Goal: Transaction & Acquisition: Obtain resource

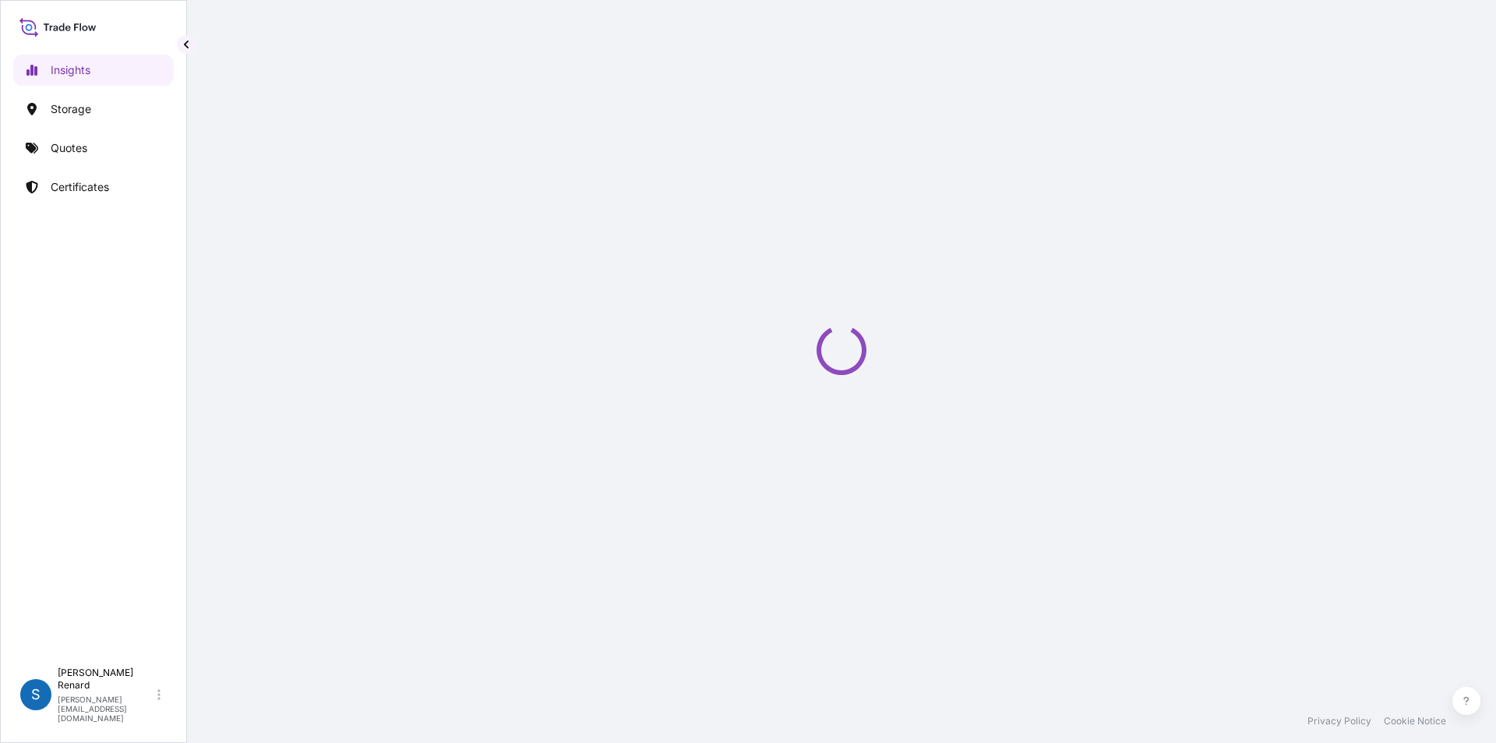
select select "2025"
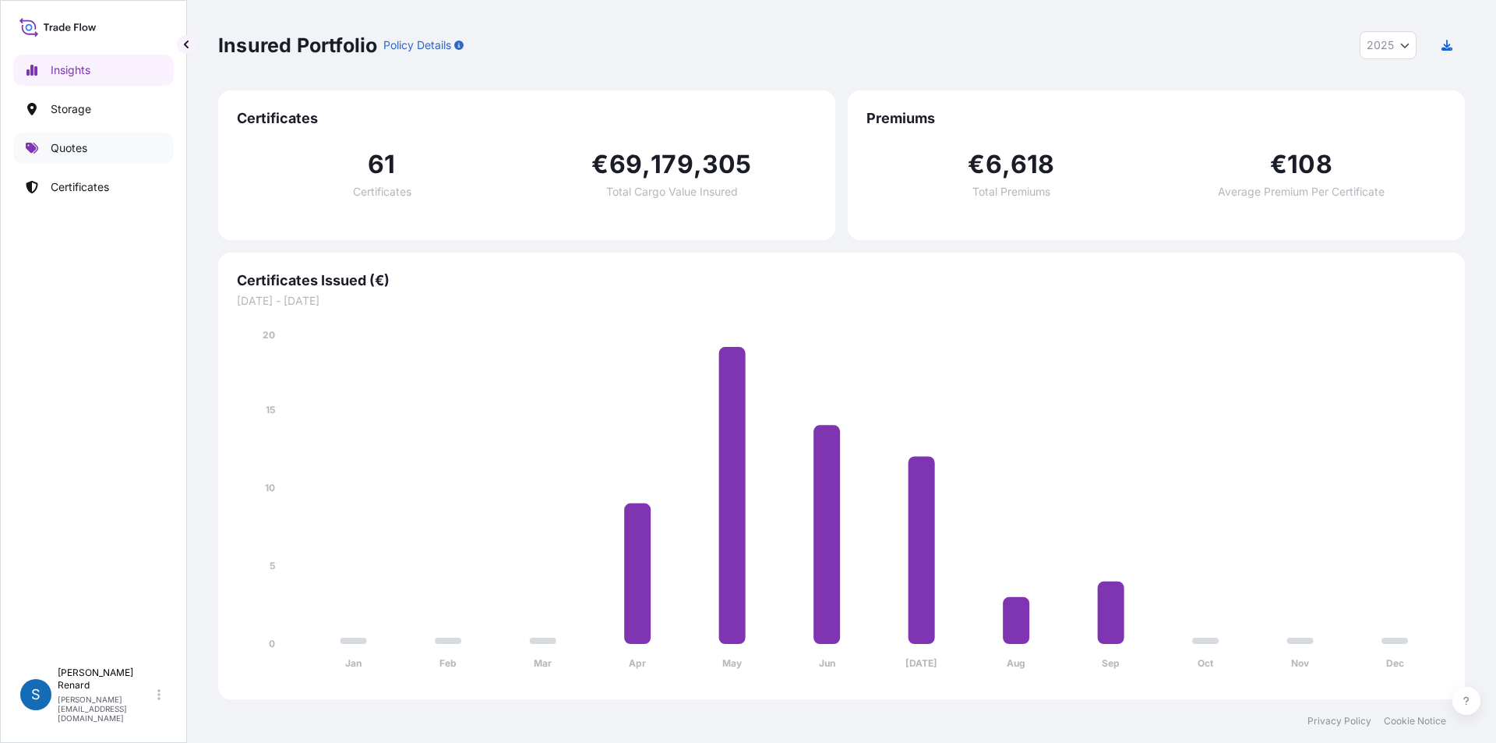
click at [58, 146] on p "Quotes" at bounding box center [69, 148] width 37 height 16
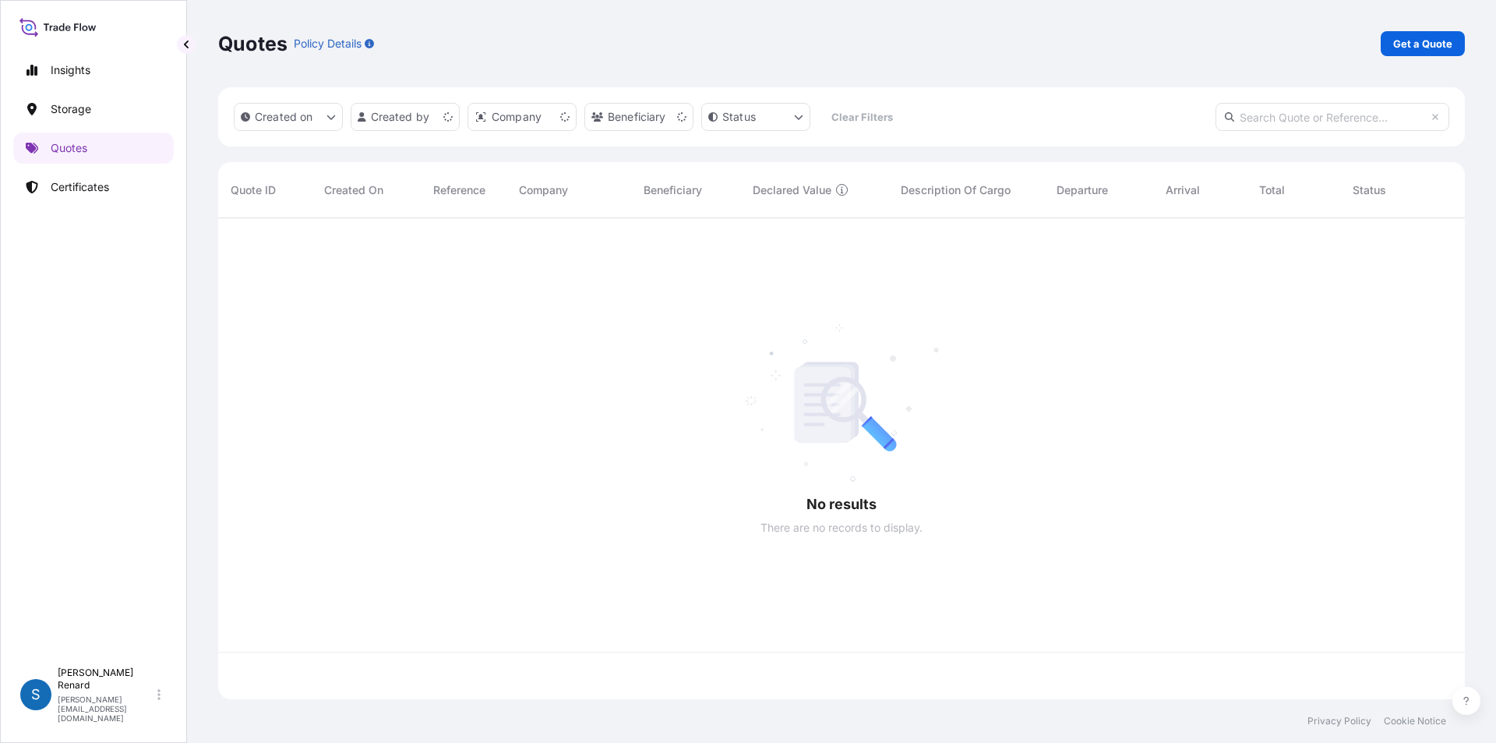
scroll to position [478, 1235]
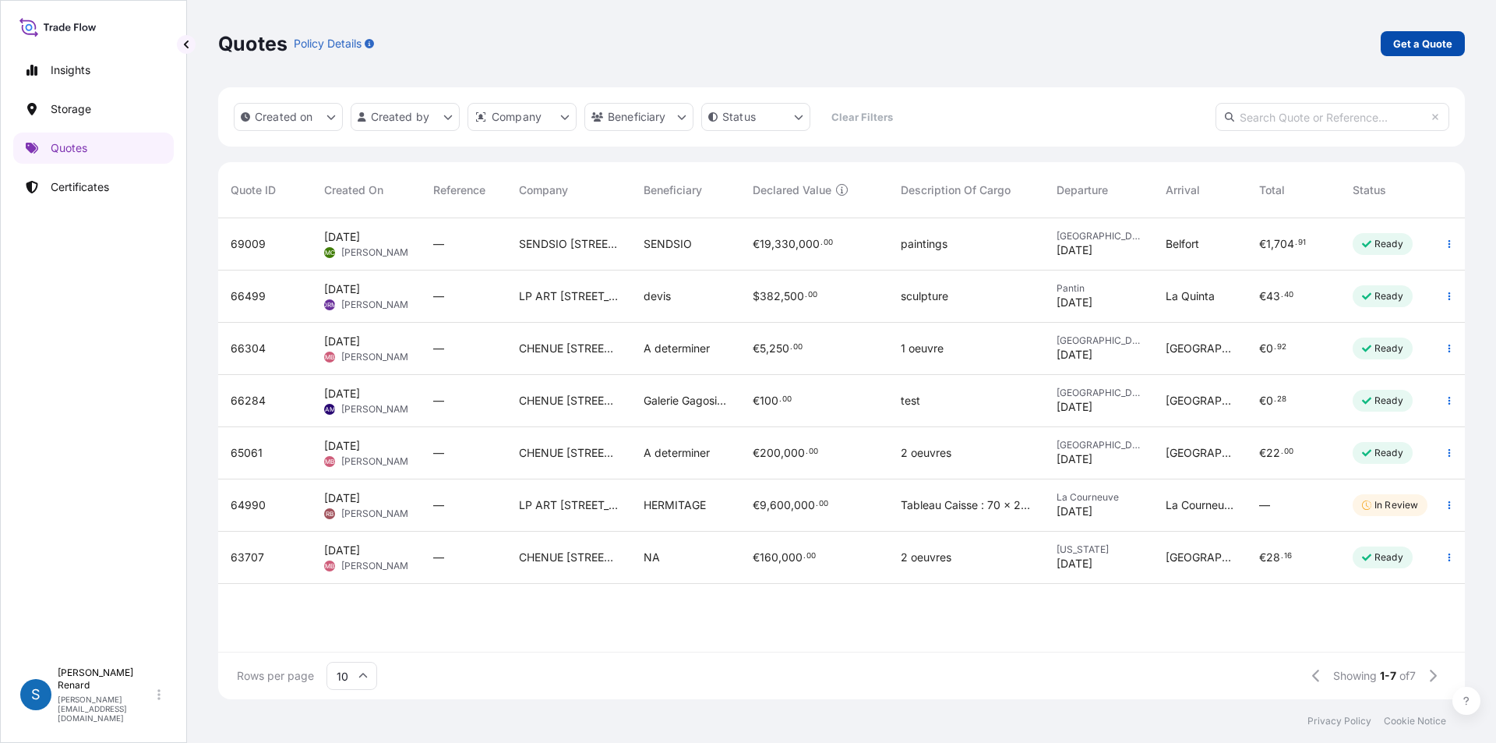
click at [1428, 34] on link "Get a Quote" at bounding box center [1423, 43] width 84 height 25
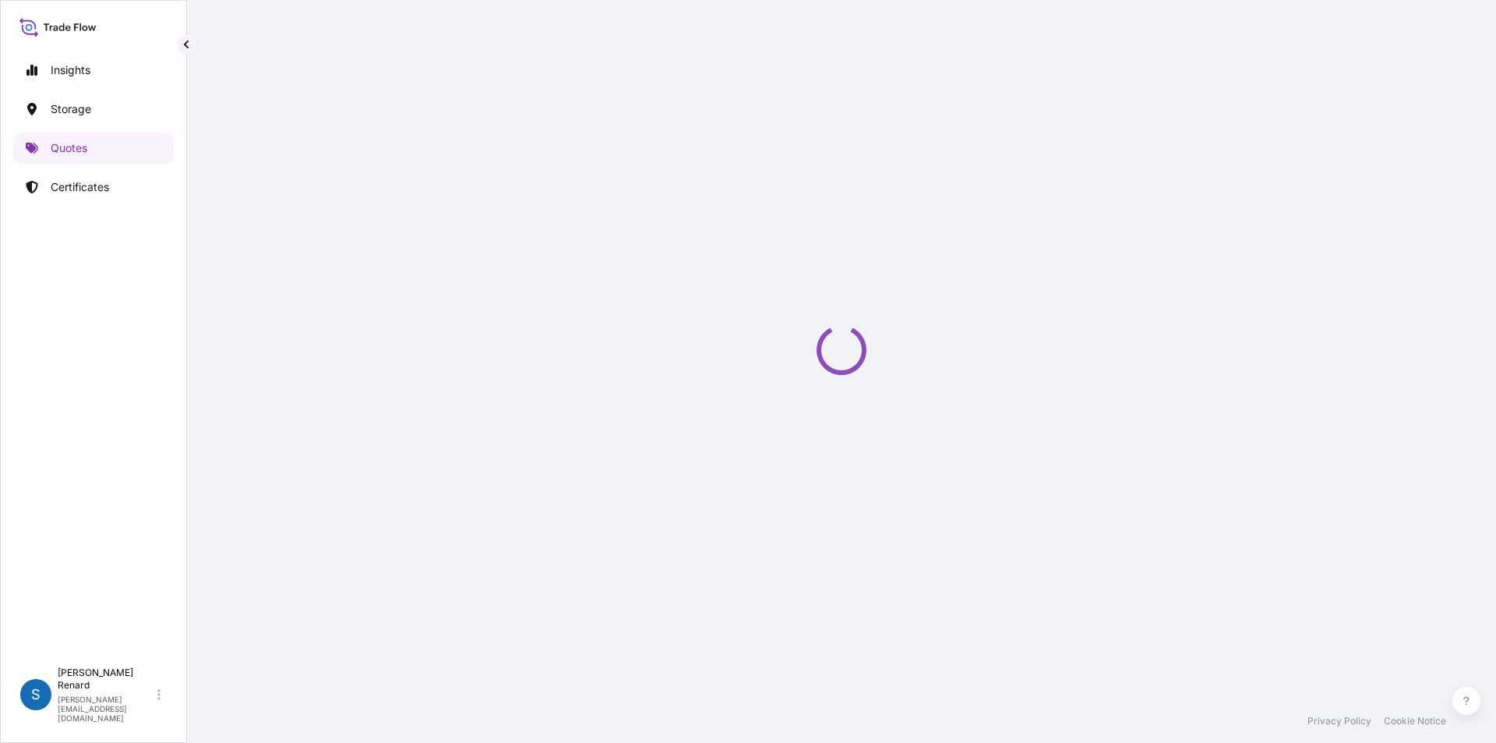
select select "Sea"
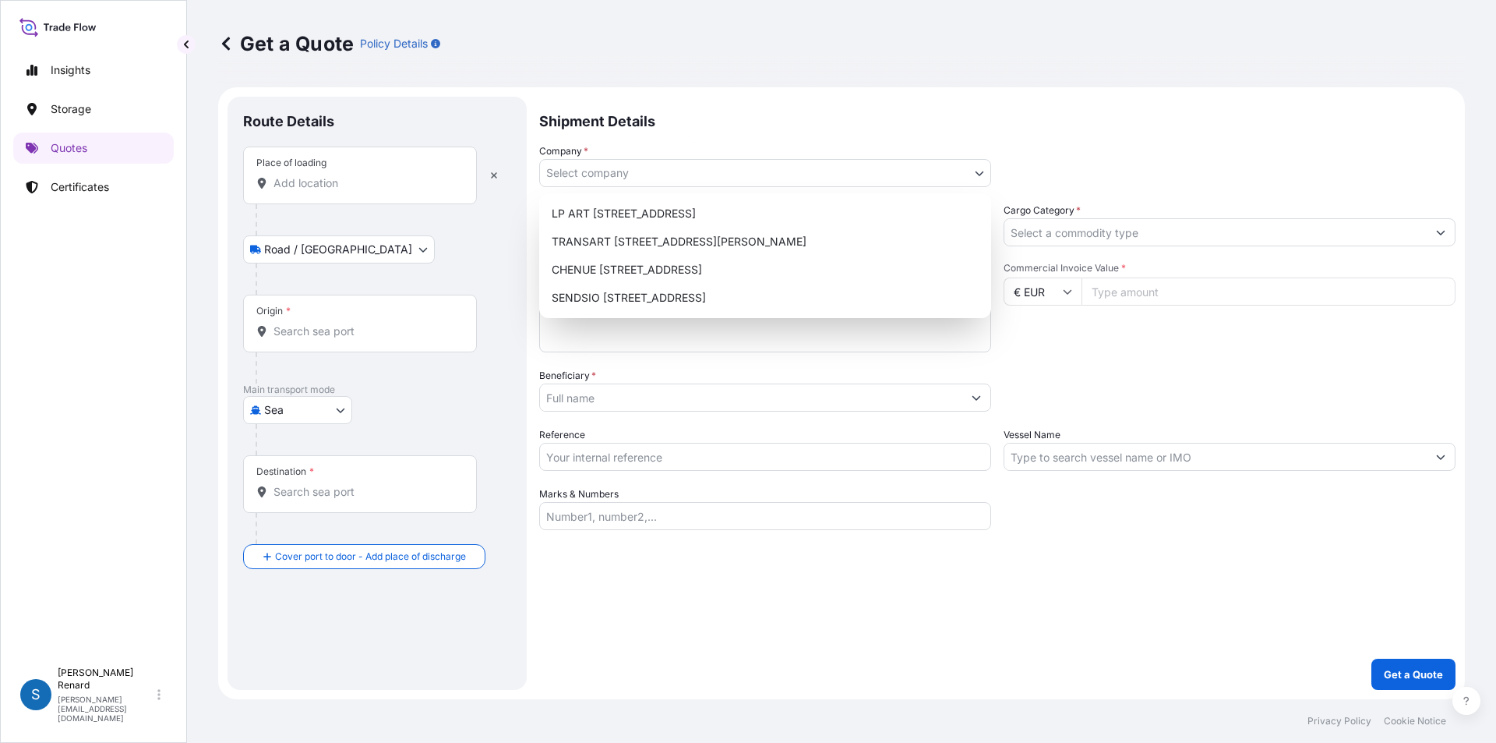
click at [607, 175] on body "Insights Storage Quotes Certificates S [PERSON_NAME] [PERSON_NAME][EMAIL_ADDRES…" at bounding box center [748, 371] width 1496 height 743
click at [720, 263] on div "CHENUE [STREET_ADDRESS]" at bounding box center [764, 270] width 439 height 28
select select "31990"
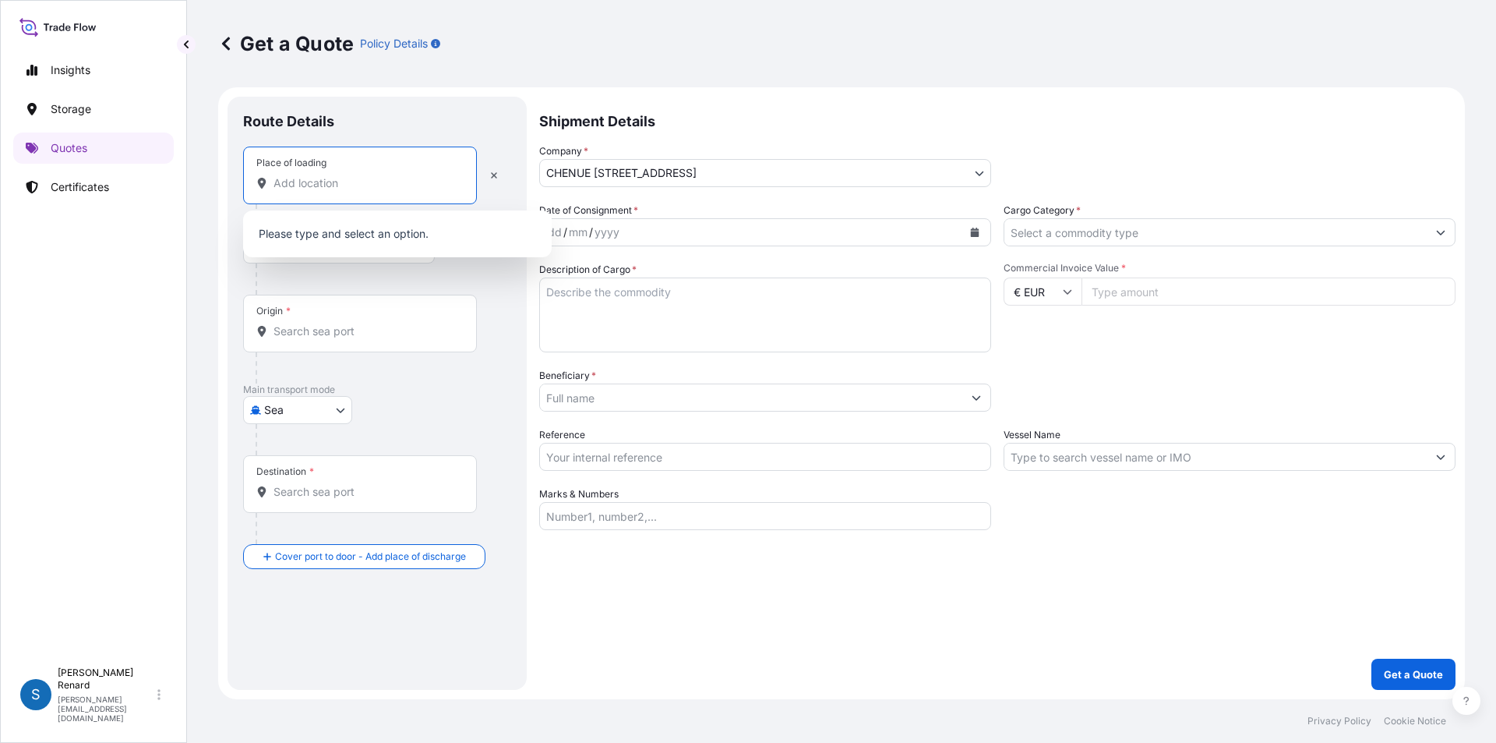
click at [337, 181] on input "Place of loading" at bounding box center [366, 183] width 184 height 16
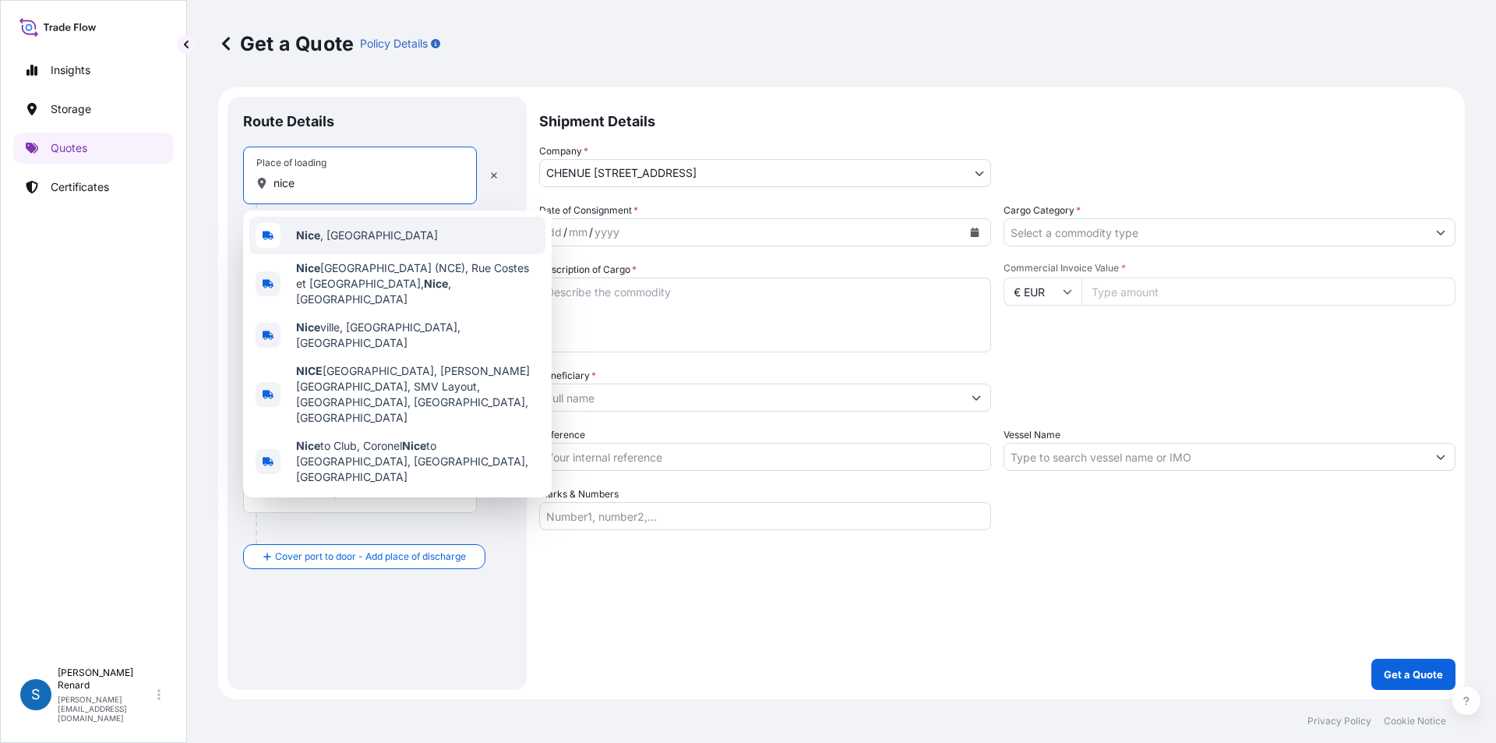
click at [337, 232] on span "[GEOGRAPHIC_DATA] , [GEOGRAPHIC_DATA]" at bounding box center [367, 236] width 142 height 16
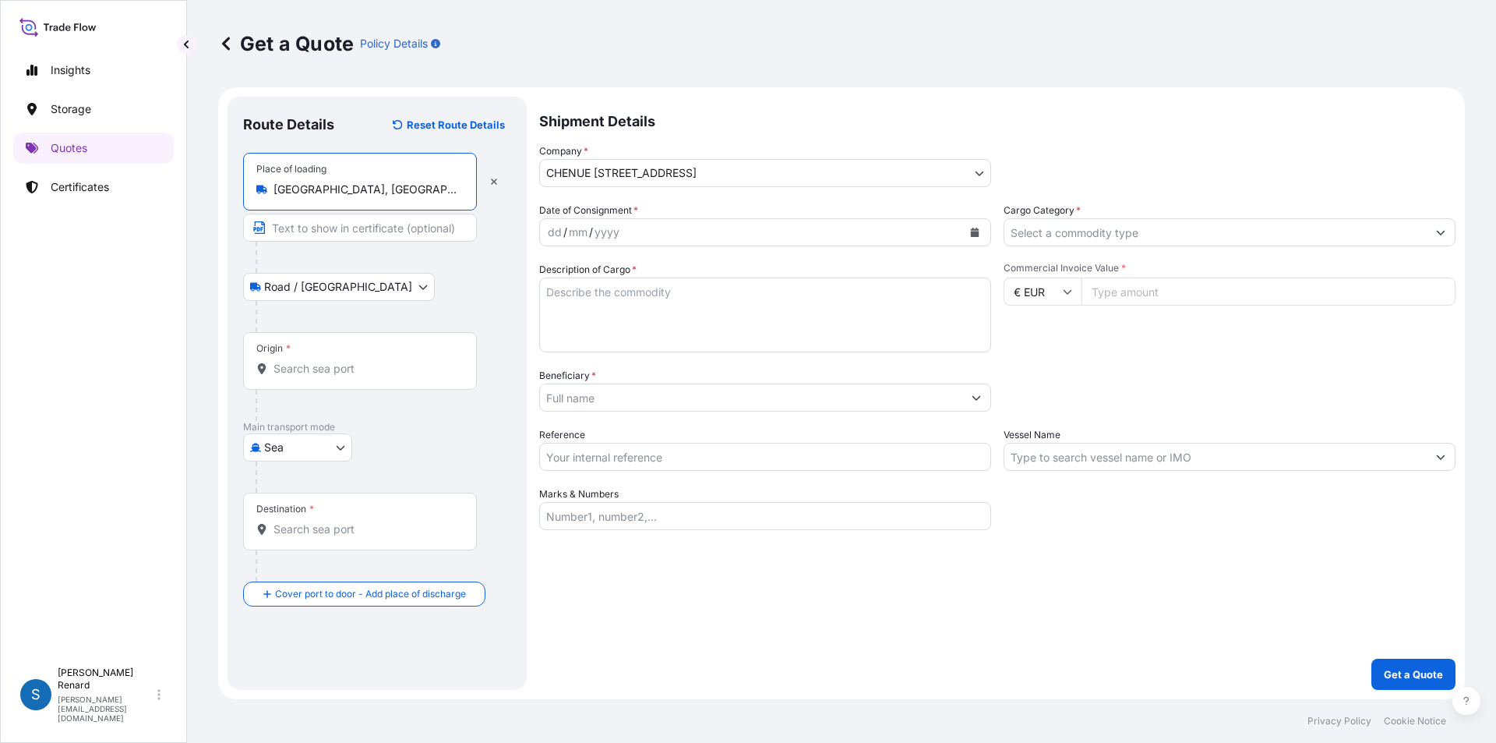
type input "[GEOGRAPHIC_DATA], [GEOGRAPHIC_DATA]"
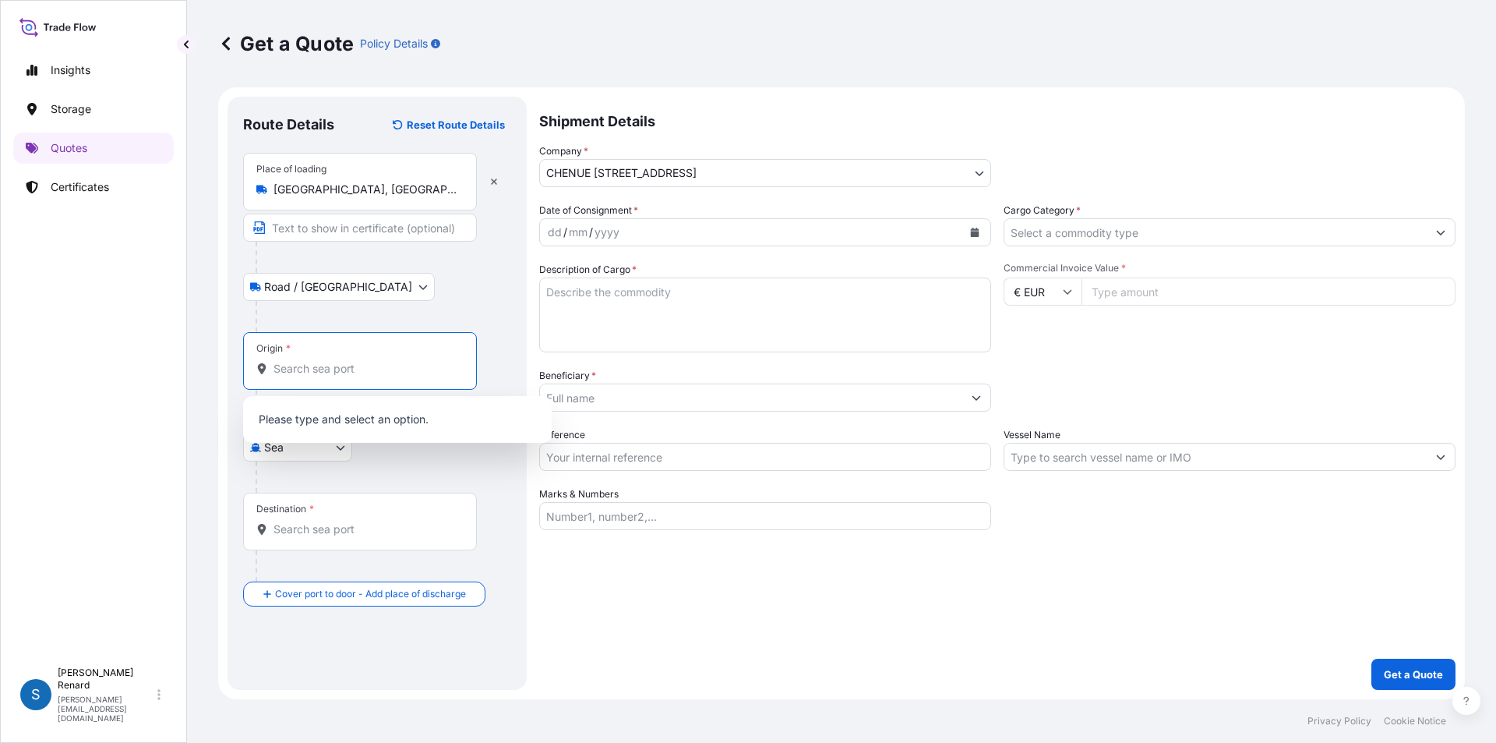
click at [302, 369] on input "Origin *" at bounding box center [366, 369] width 184 height 16
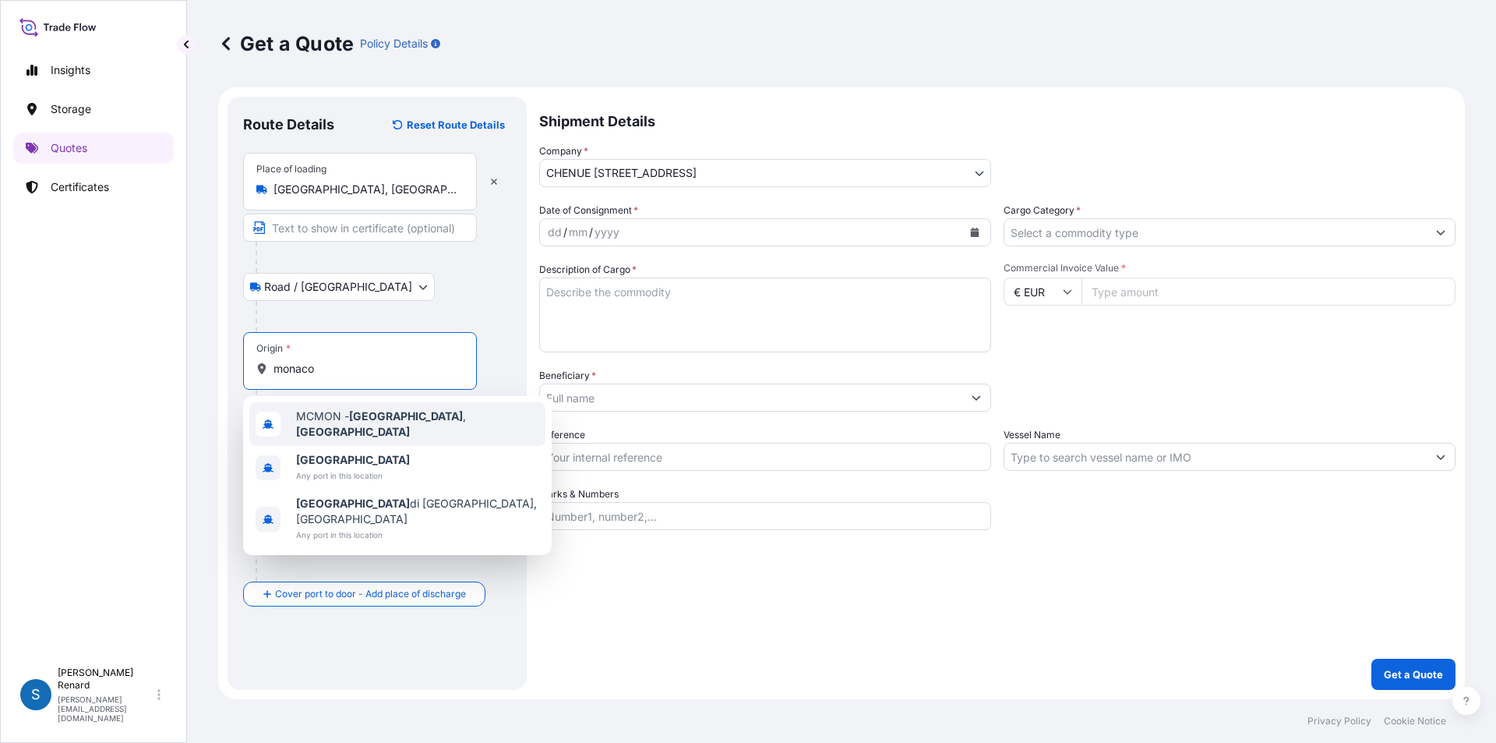
type input "MCMON - [GEOGRAPHIC_DATA], [GEOGRAPHIC_DATA]"
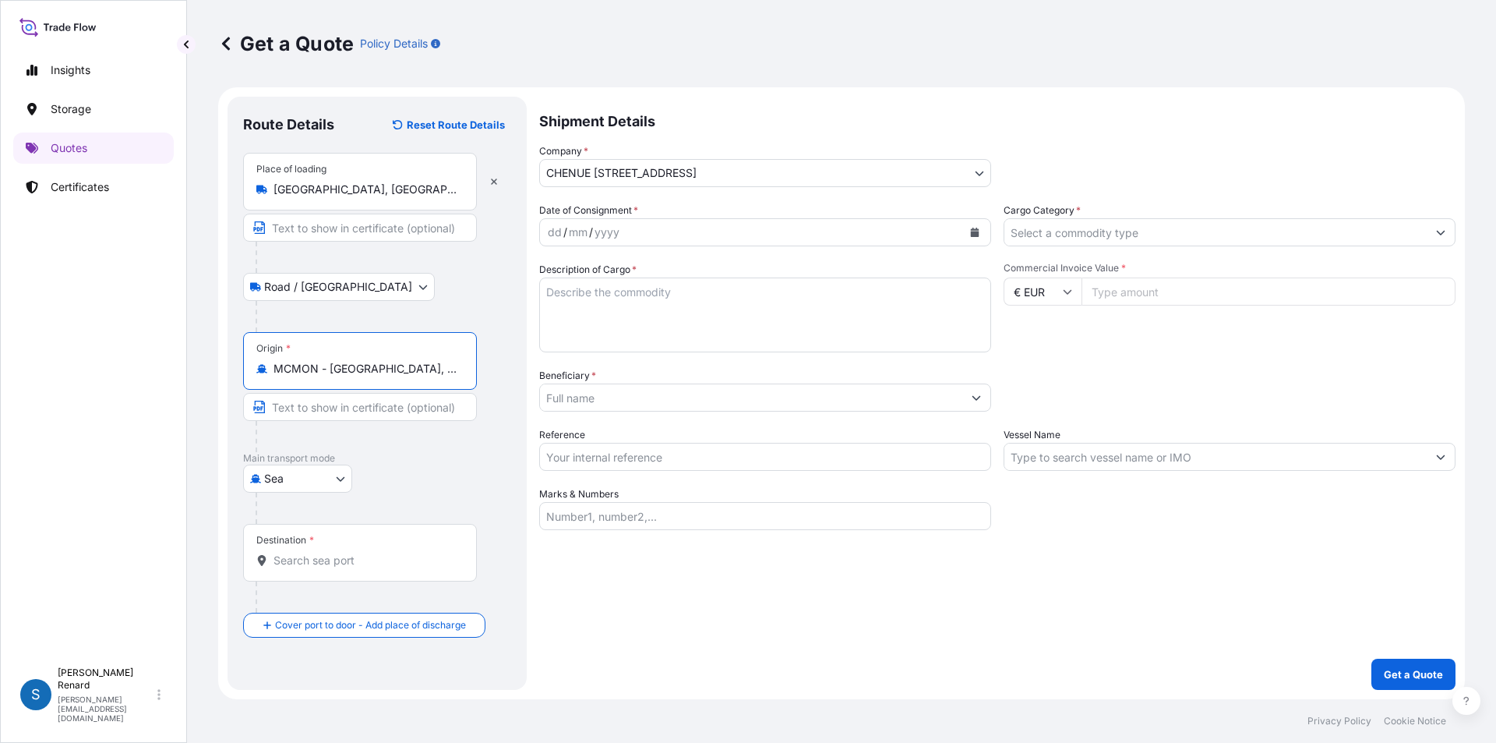
click at [433, 371] on input "MCMON - [GEOGRAPHIC_DATA], [GEOGRAPHIC_DATA]" at bounding box center [366, 369] width 184 height 16
drag, startPoint x: 425, startPoint y: 367, endPoint x: 253, endPoint y: 363, distance: 172.3
click at [253, 363] on div "Origin * MCMON - [GEOGRAPHIC_DATA], [GEOGRAPHIC_DATA]" at bounding box center [360, 361] width 234 height 58
type input "MCMON - [GEOGRAPHIC_DATA], [GEOGRAPHIC_DATA]"
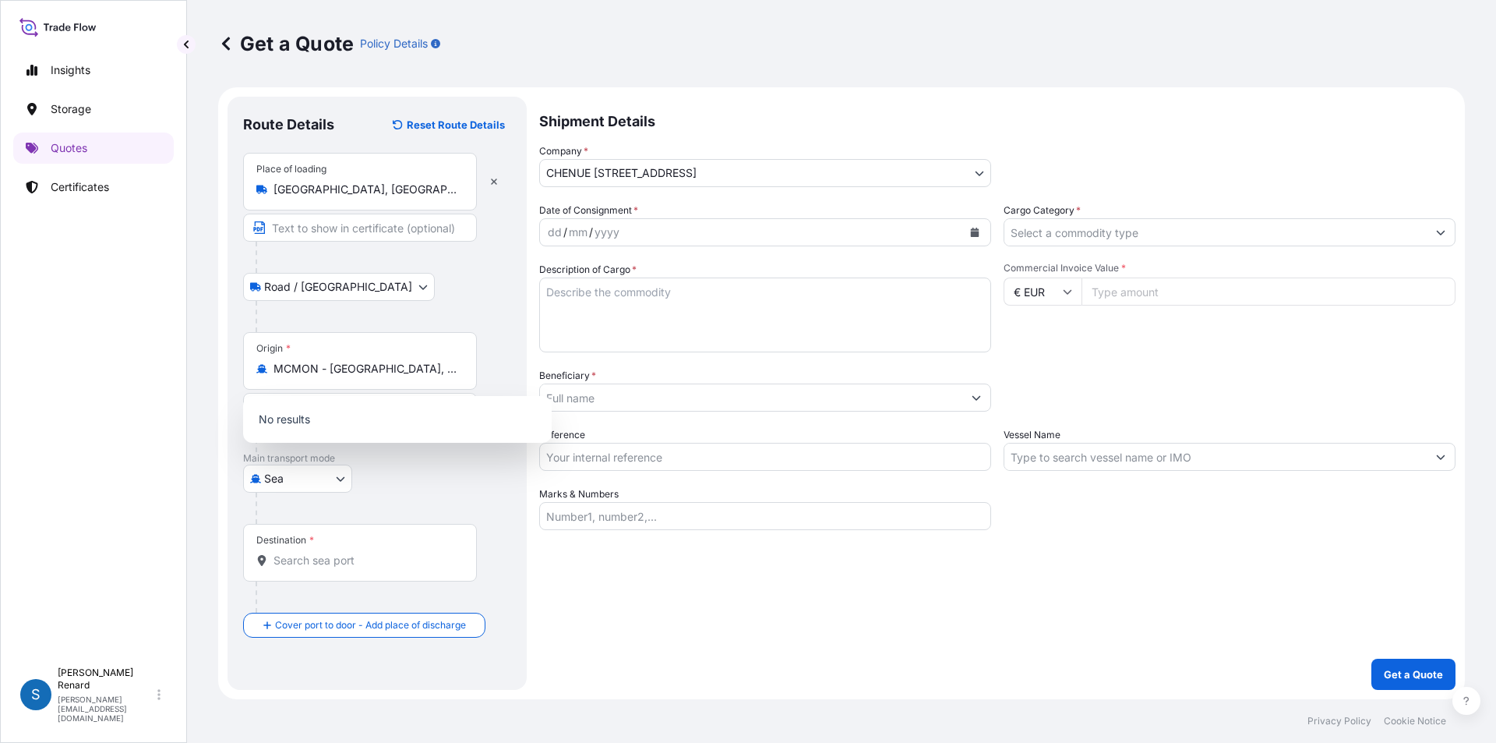
click at [417, 299] on div "Road / [GEOGRAPHIC_DATA] / Inland" at bounding box center [377, 287] width 268 height 28
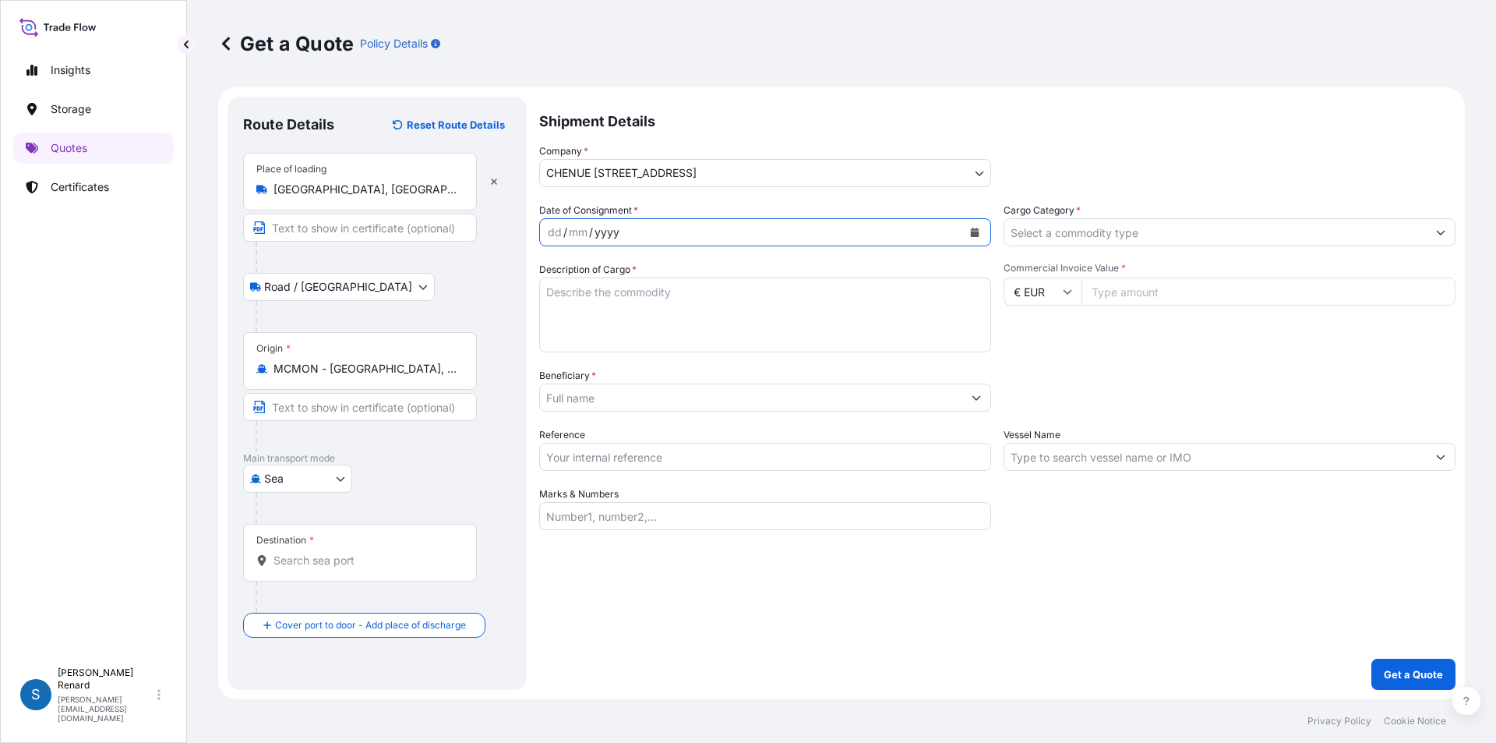
click at [612, 229] on div "yyyy" at bounding box center [607, 232] width 28 height 19
click at [973, 231] on icon "Calendar" at bounding box center [975, 232] width 9 height 9
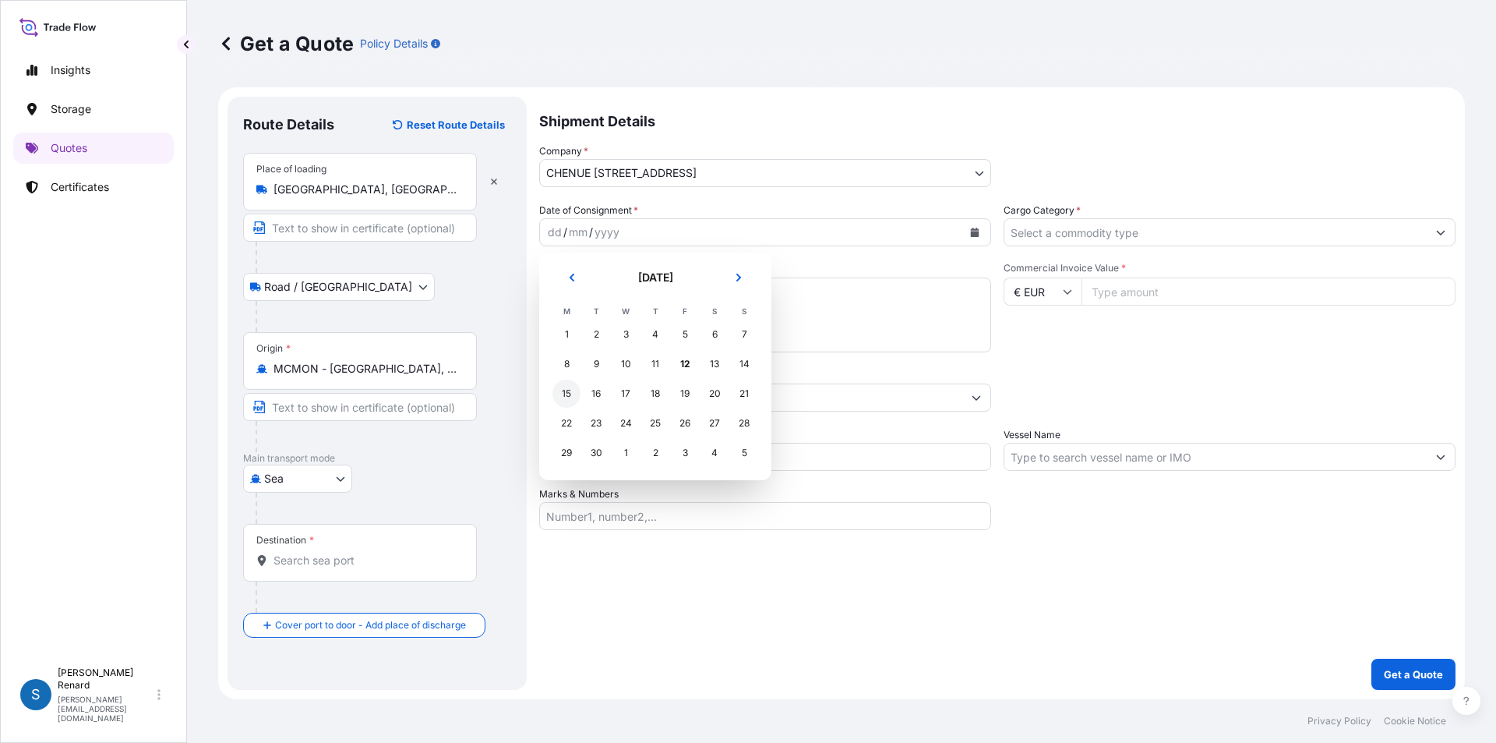
click at [565, 394] on div "15" at bounding box center [566, 393] width 28 height 28
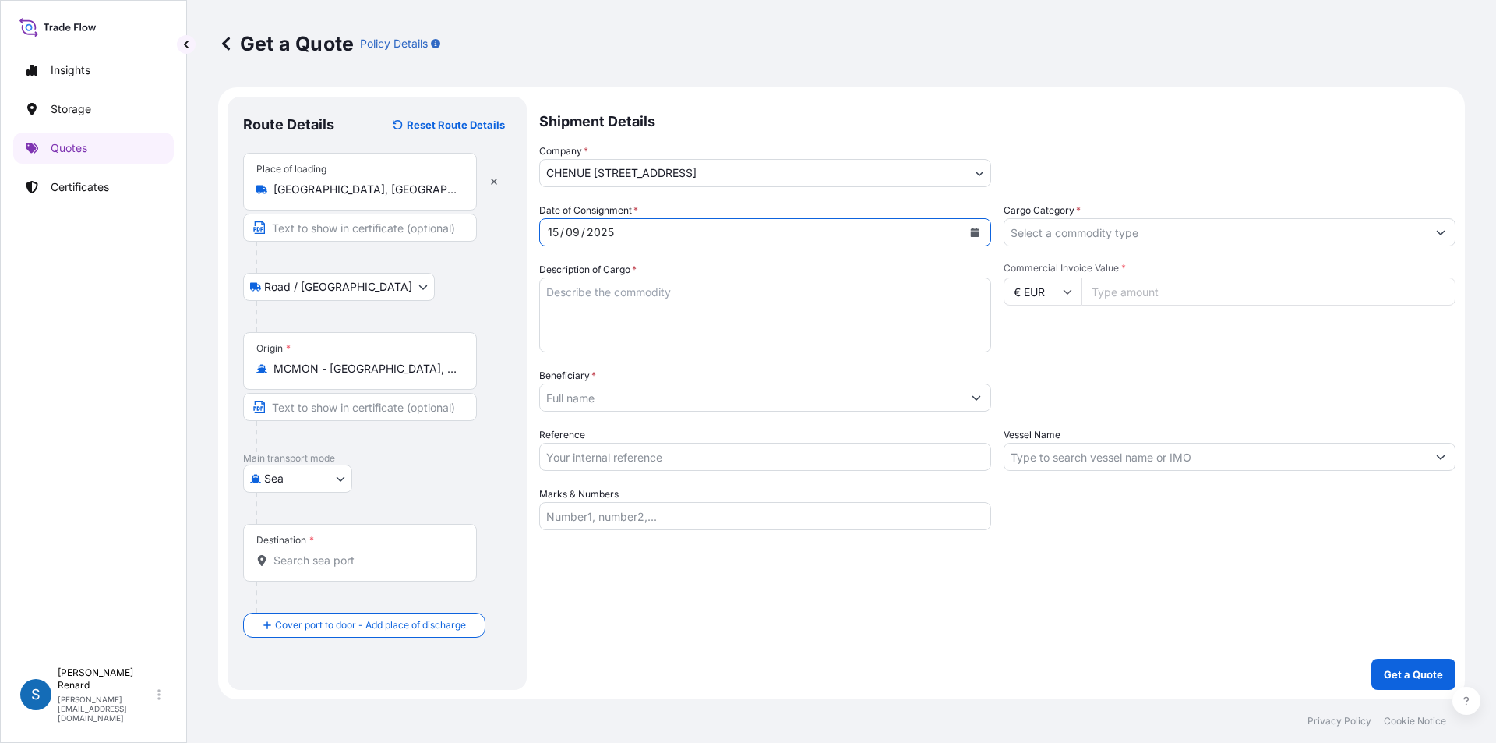
click at [1207, 240] on input "Cargo Category *" at bounding box center [1215, 232] width 422 height 28
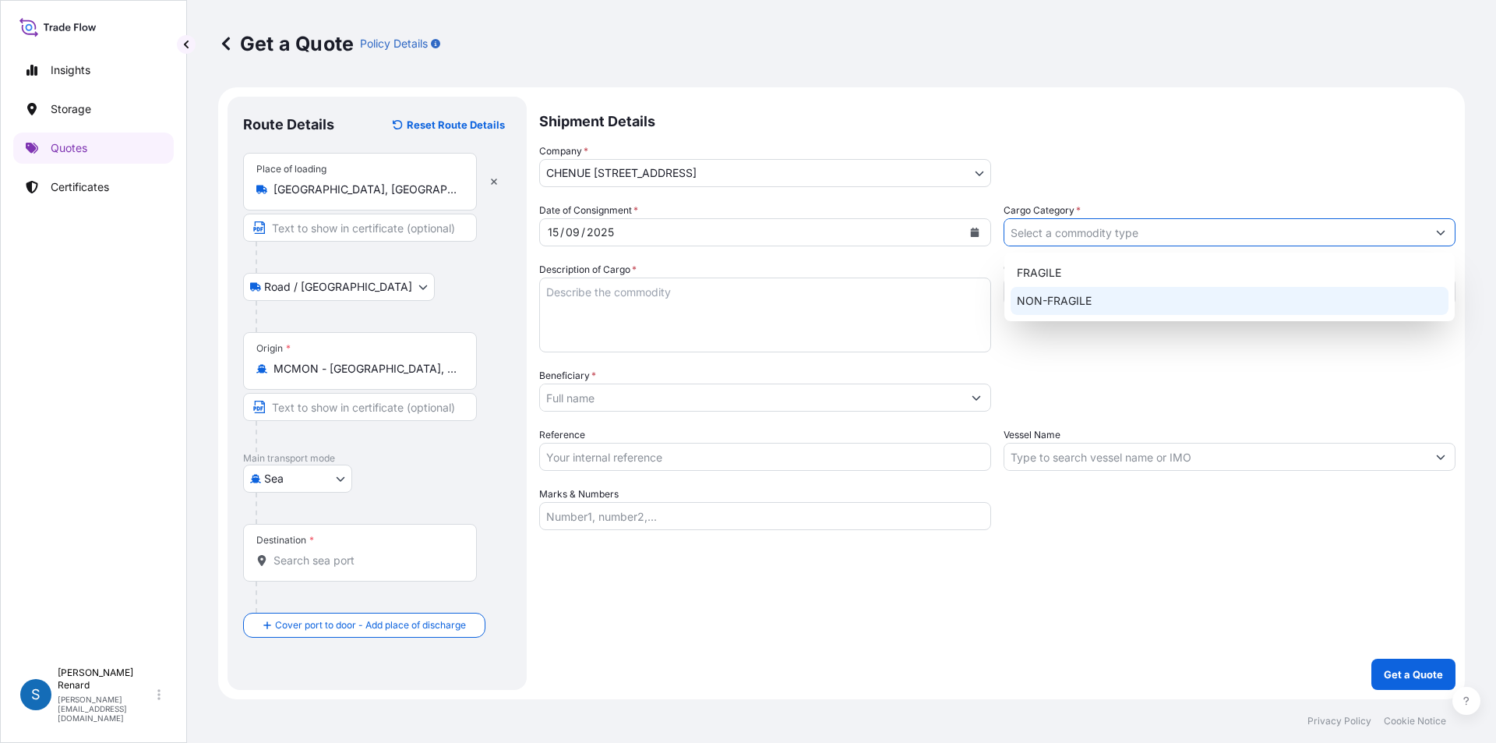
click at [1065, 298] on div "NON-FRAGILE" at bounding box center [1230, 301] width 438 height 28
type input "NON-FRAGILE"
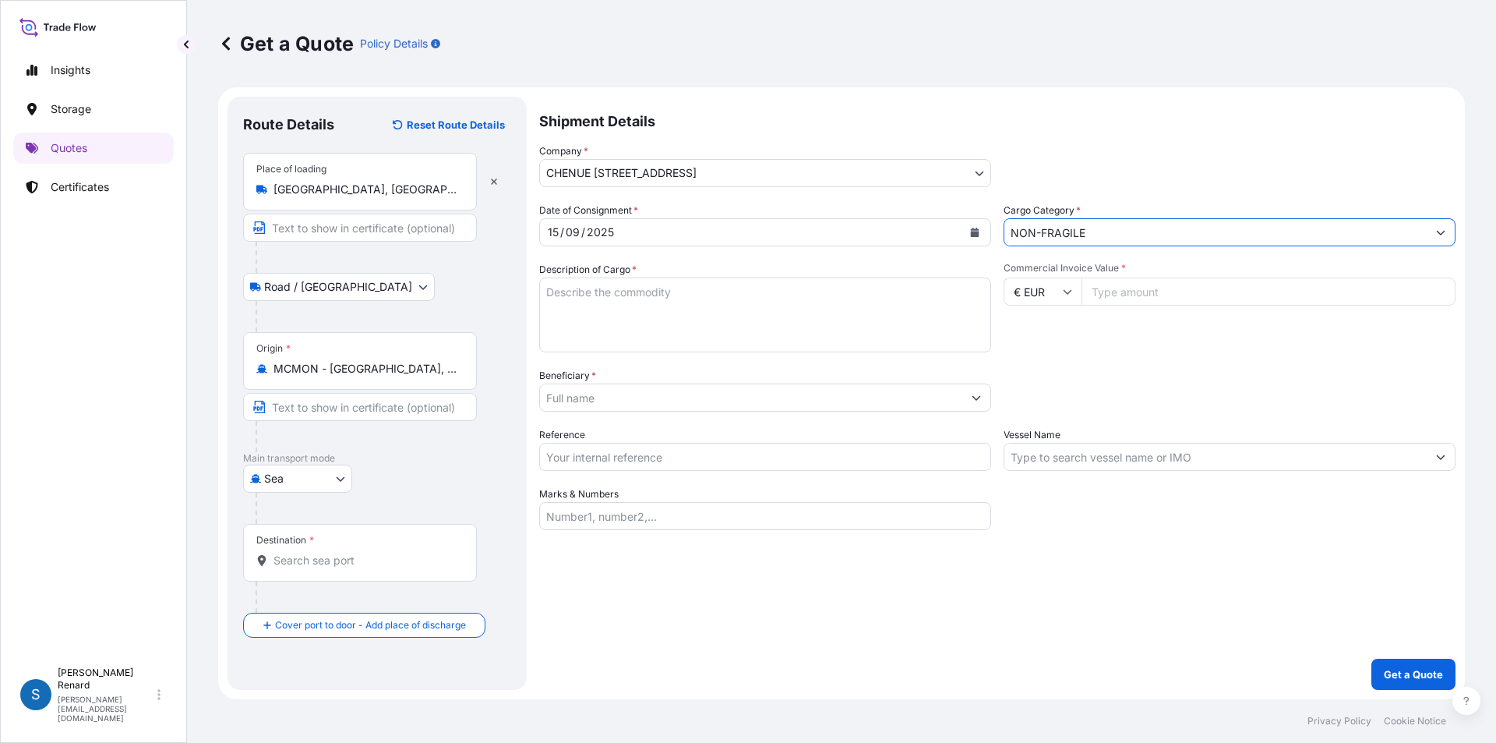
click at [544, 291] on textarea "Description of Cargo *" at bounding box center [765, 314] width 452 height 75
type textarea "Sotie du stockage de Chenue Nice pour livraison M et [PERSON_NAME]"
click at [1152, 288] on input "Commercial Invoice Value *" at bounding box center [1269, 291] width 374 height 28
click at [1195, 289] on input "Commercial Invoice Value *" at bounding box center [1269, 291] width 374 height 28
type input "500000"
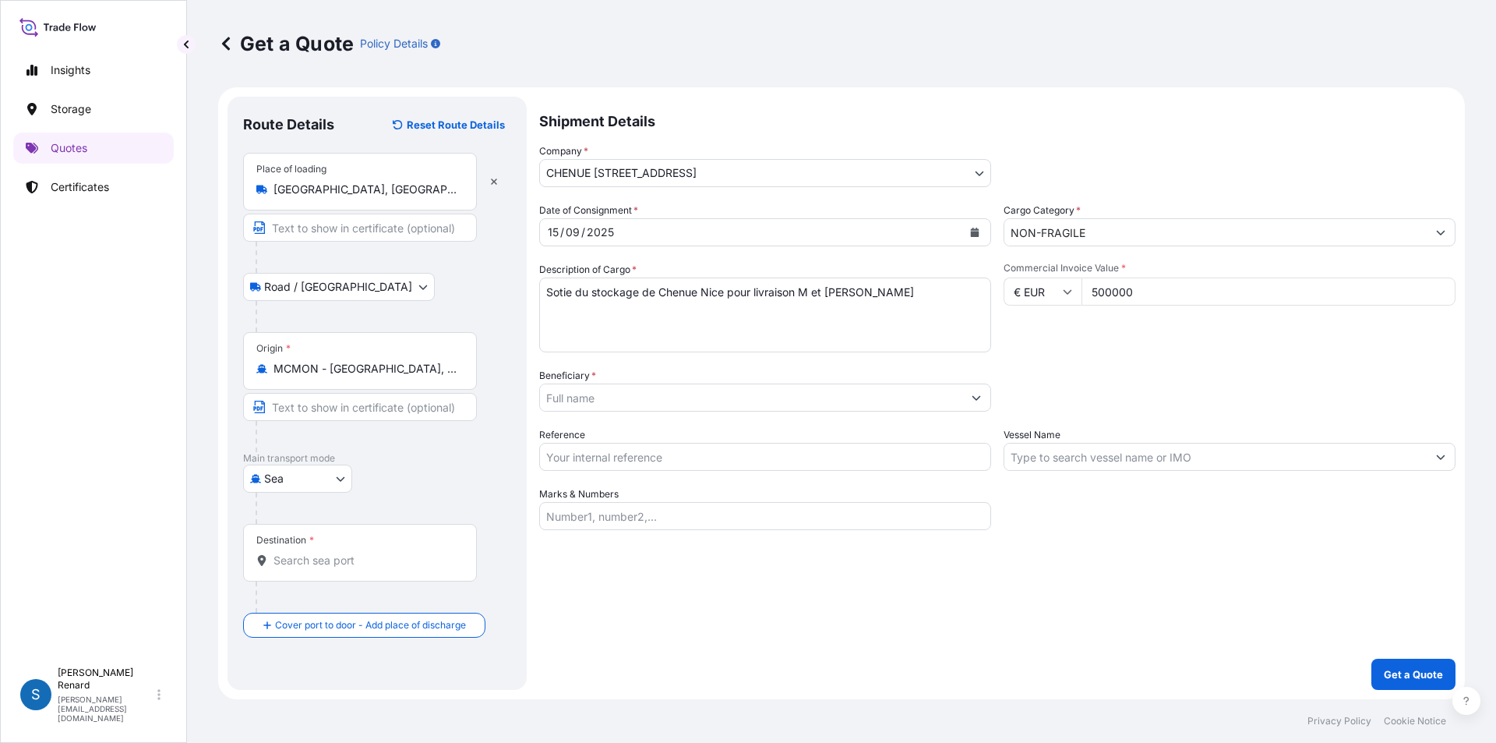
click at [1092, 365] on div "Date of Consignment * [DATE] Cargo Category * NON-FRAGILE Description of Cargo …" at bounding box center [997, 366] width 916 height 327
click at [1162, 348] on div "Commercial Invoice Value * € EUR 500000" at bounding box center [1230, 307] width 452 height 90
click at [1161, 296] on input "500000" at bounding box center [1269, 291] width 374 height 28
click at [1266, 368] on div "Packing Category Type to search a container mode Please select a primary mode o…" at bounding box center [1230, 390] width 452 height 44
click at [624, 399] on input "Beneficiary *" at bounding box center [751, 397] width 422 height 28
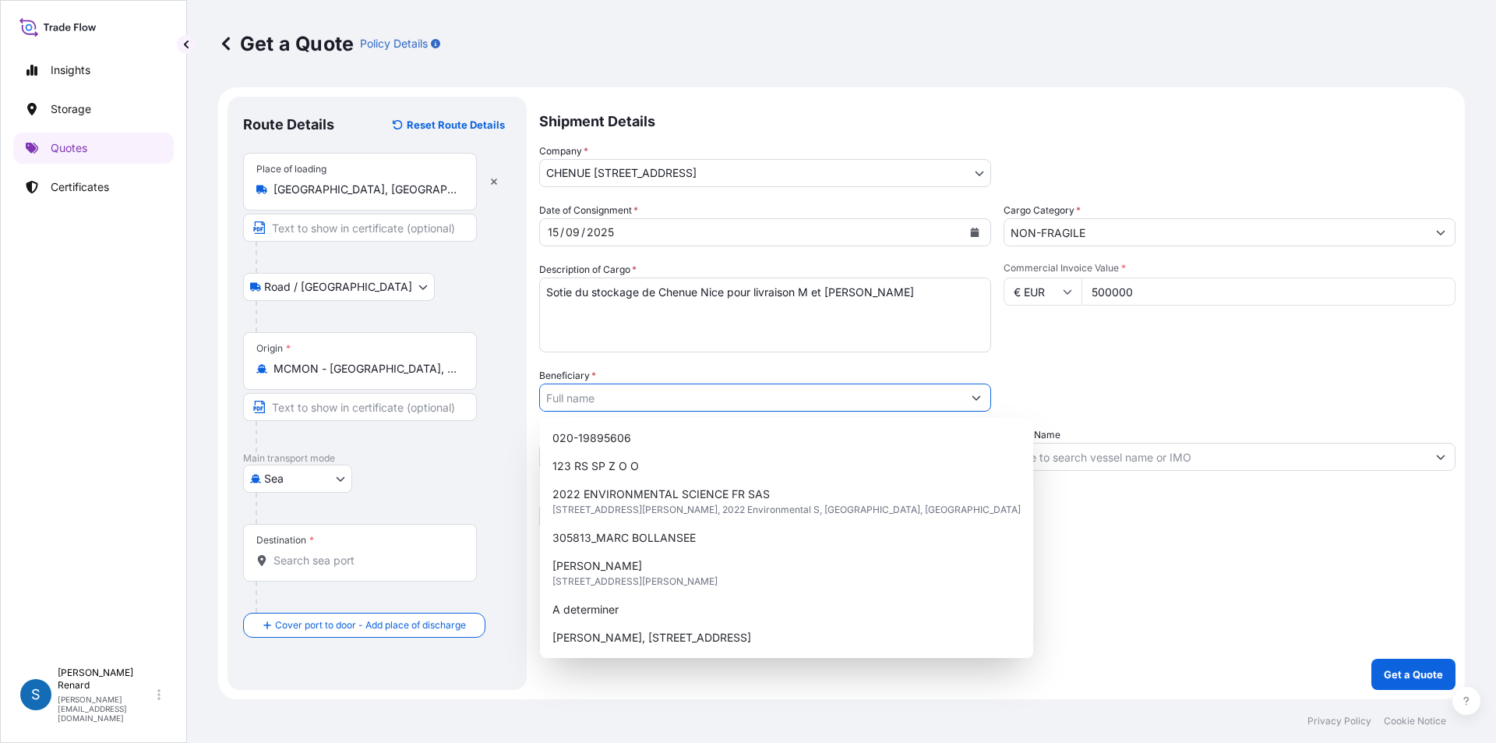
click at [624, 399] on input "Beneficiary *" at bounding box center [751, 397] width 422 height 28
click at [630, 390] on input "Beneficiary *" at bounding box center [751, 397] width 422 height 28
click at [1097, 389] on div "Packing Category Type to search a container mode Please select a primary mode o…" at bounding box center [1230, 390] width 452 height 44
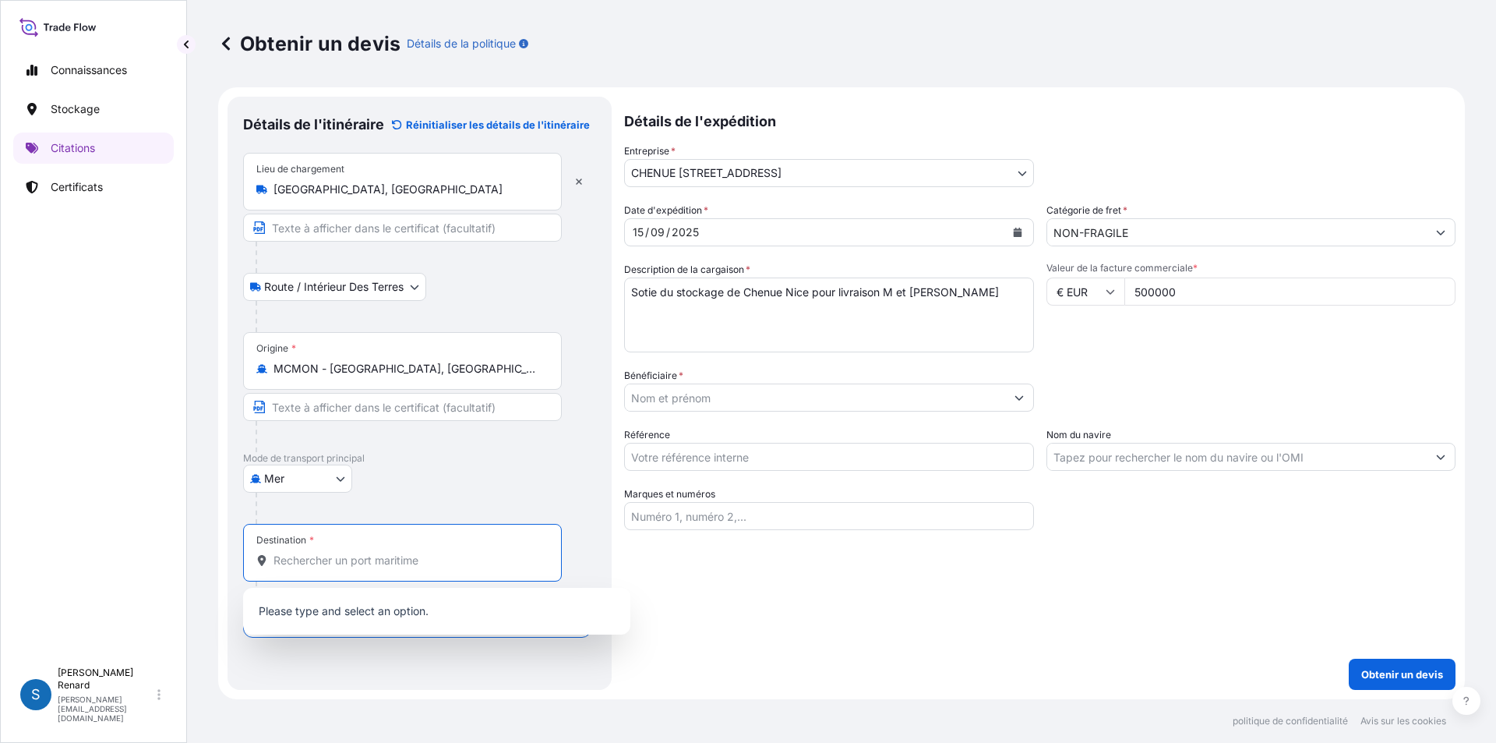
click at [293, 563] on input "Destination *" at bounding box center [408, 560] width 269 height 16
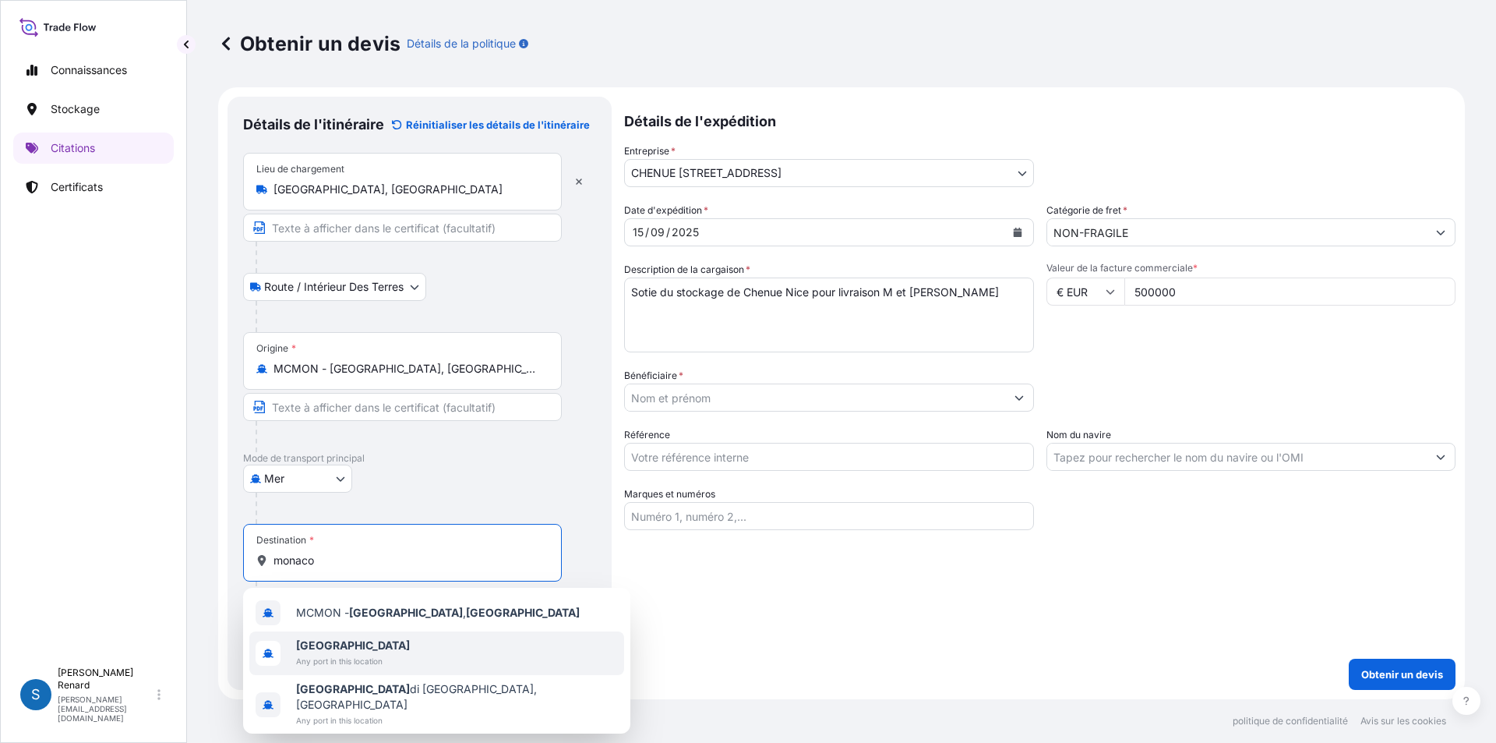
click at [344, 656] on span "Any port in this location" at bounding box center [353, 661] width 114 height 16
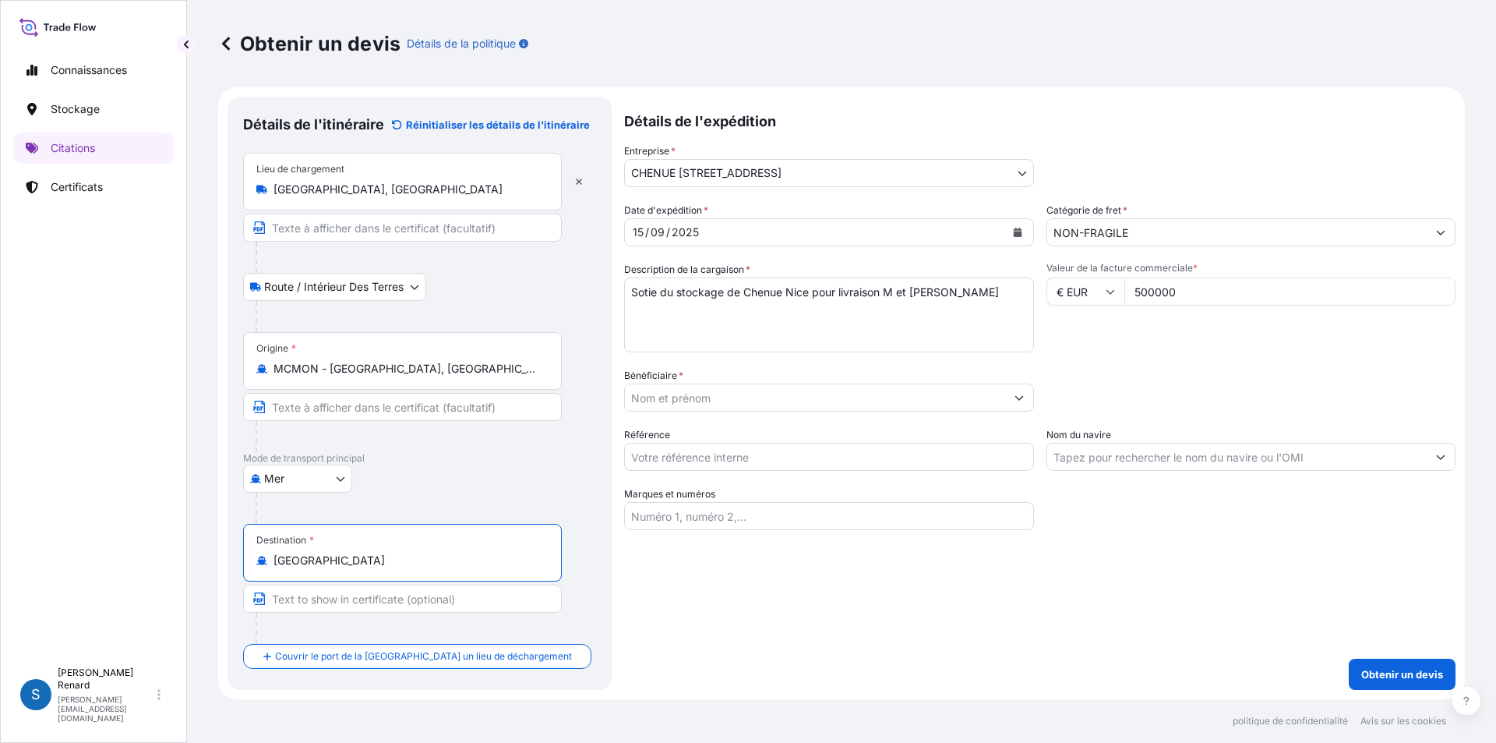
type input "[GEOGRAPHIC_DATA]"
click at [341, 477] on body "3 options available. Connaissances Stockage Citations Certificats S [PERSON_NAM…" at bounding box center [748, 371] width 1496 height 743
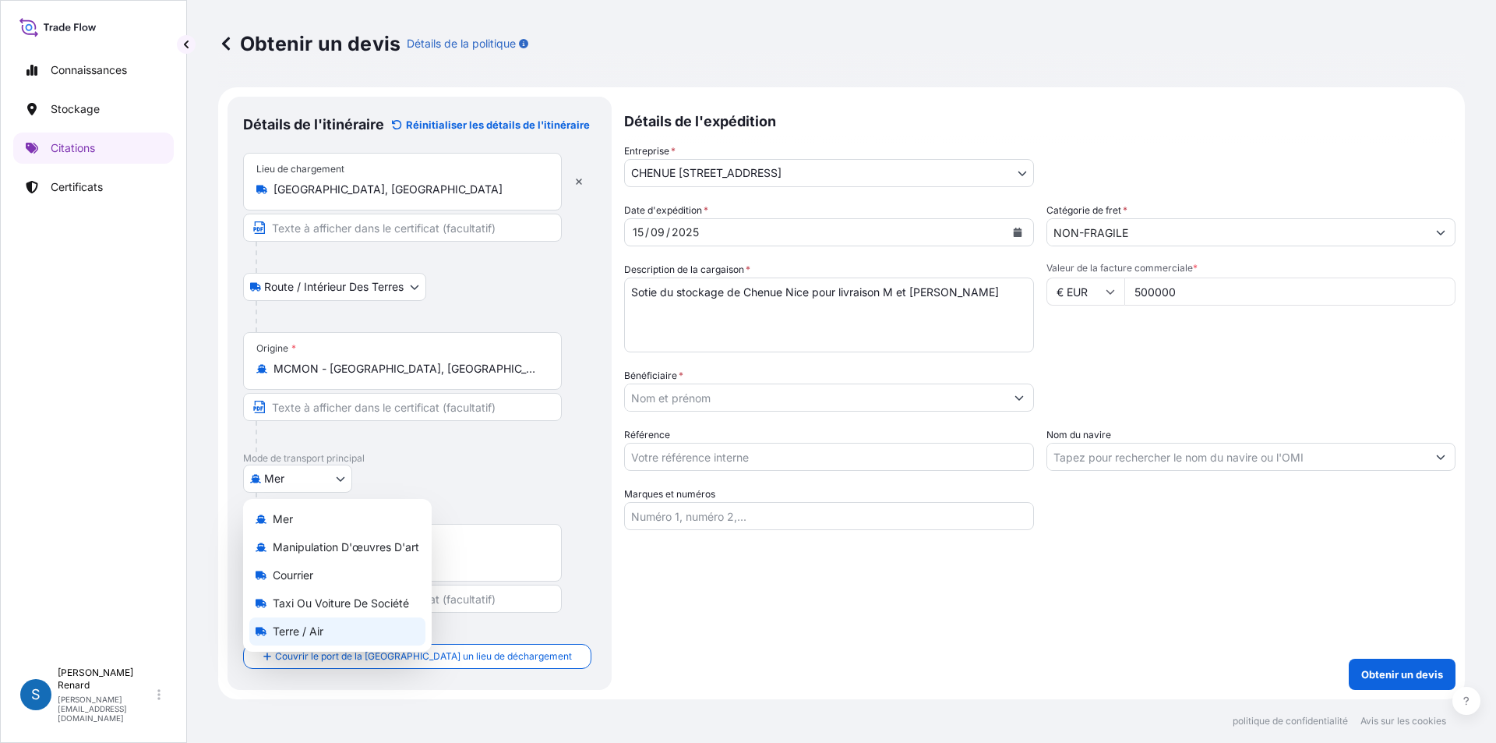
click at [304, 634] on font "Terre / Air" at bounding box center [298, 630] width 51 height 13
select select "Land / Air"
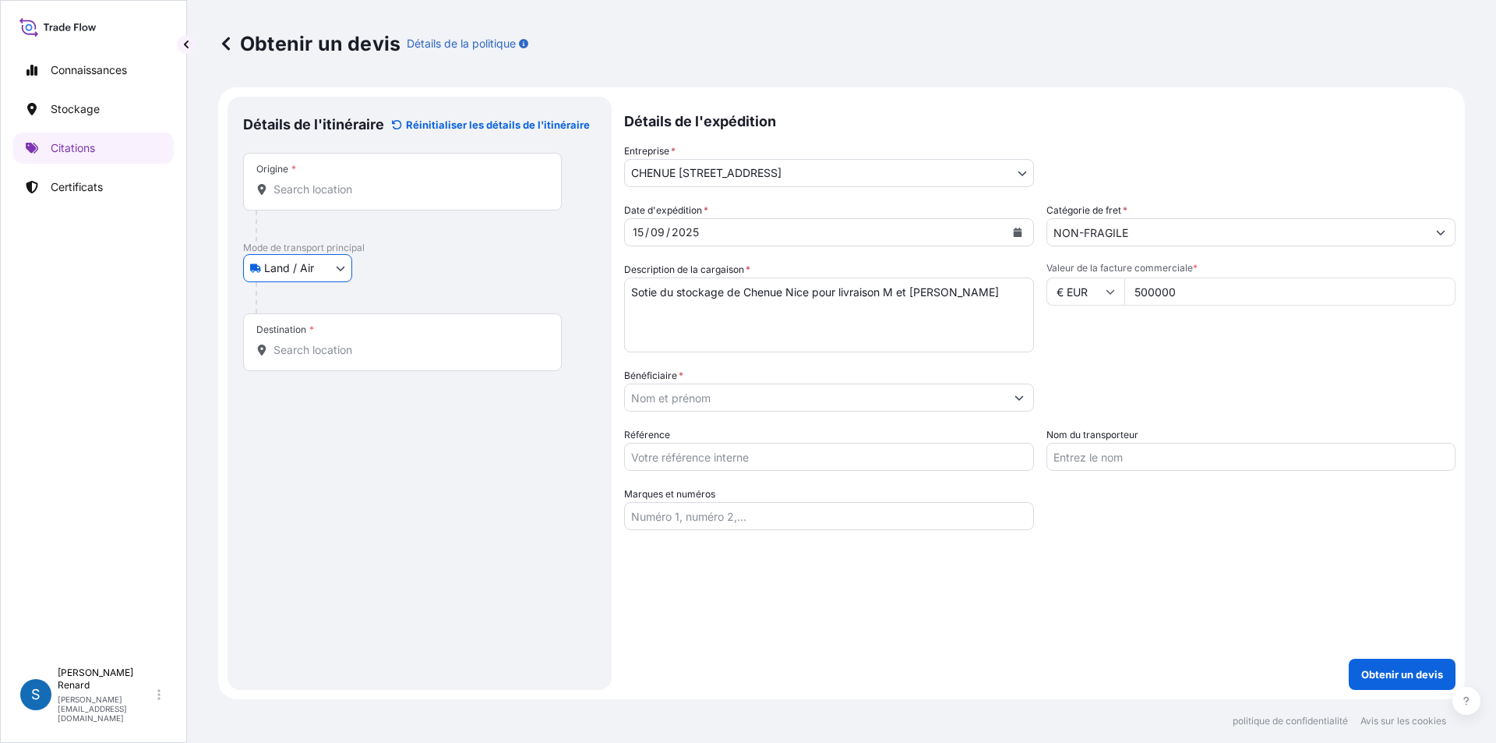
click at [371, 191] on input "Origine *" at bounding box center [408, 190] width 269 height 16
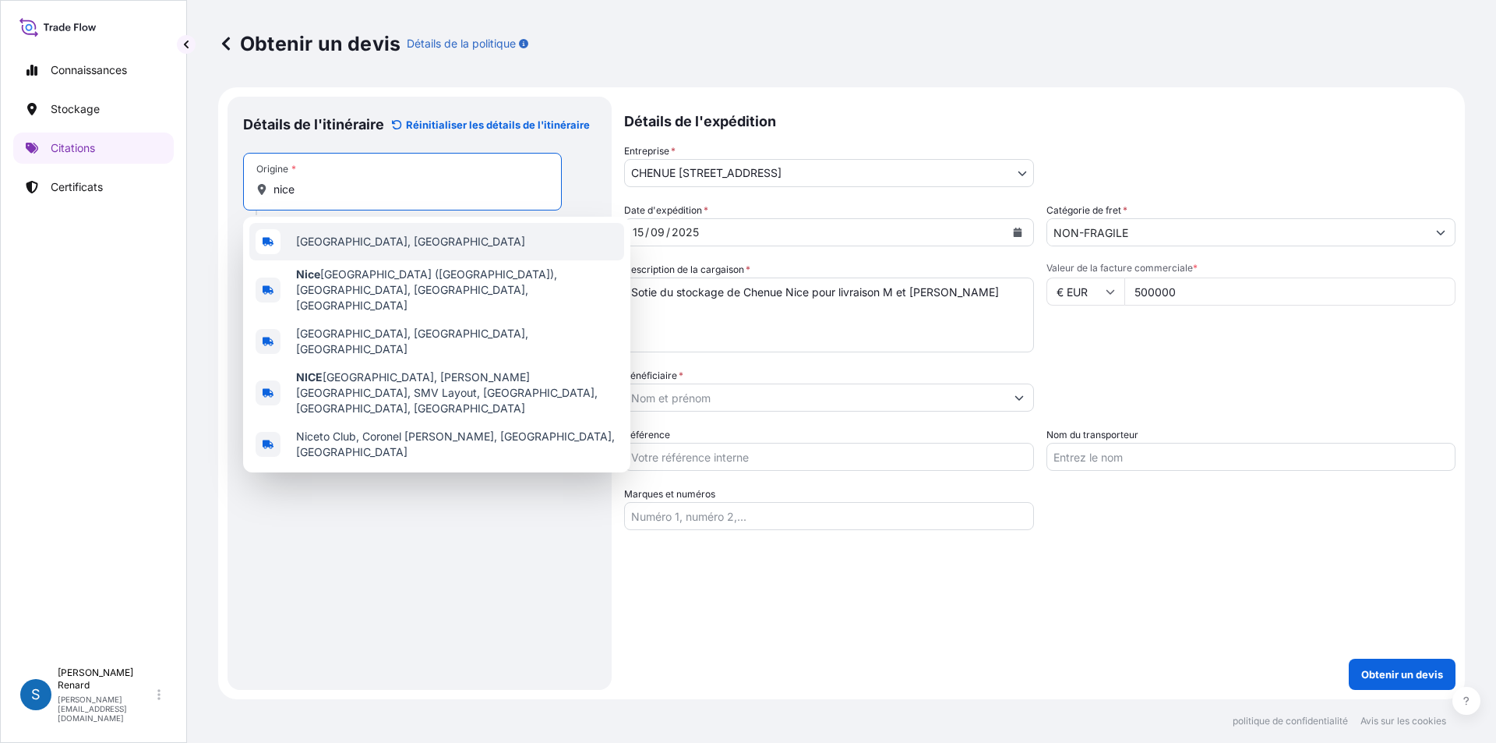
click at [316, 237] on span "[GEOGRAPHIC_DATA], [GEOGRAPHIC_DATA]" at bounding box center [410, 242] width 229 height 16
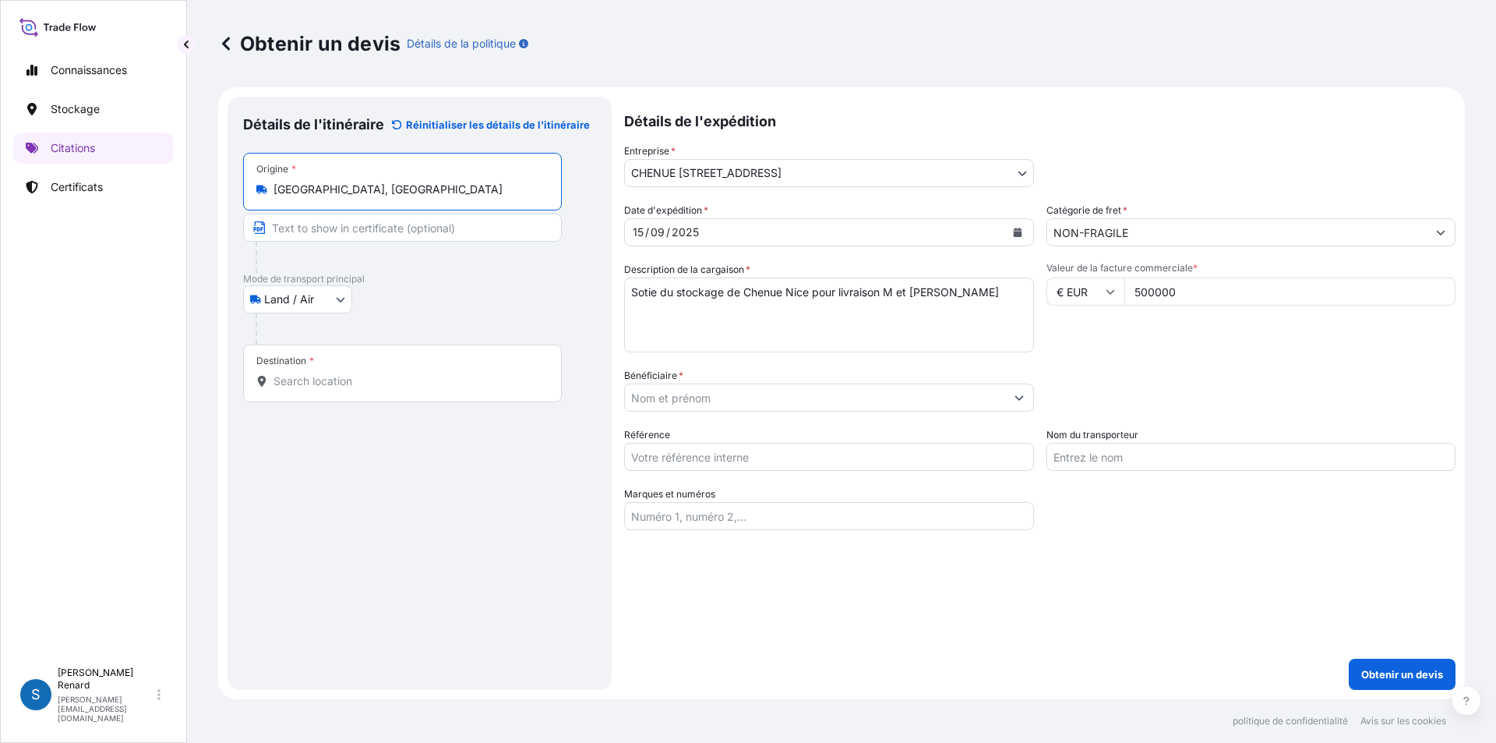
type input "[GEOGRAPHIC_DATA], [GEOGRAPHIC_DATA]"
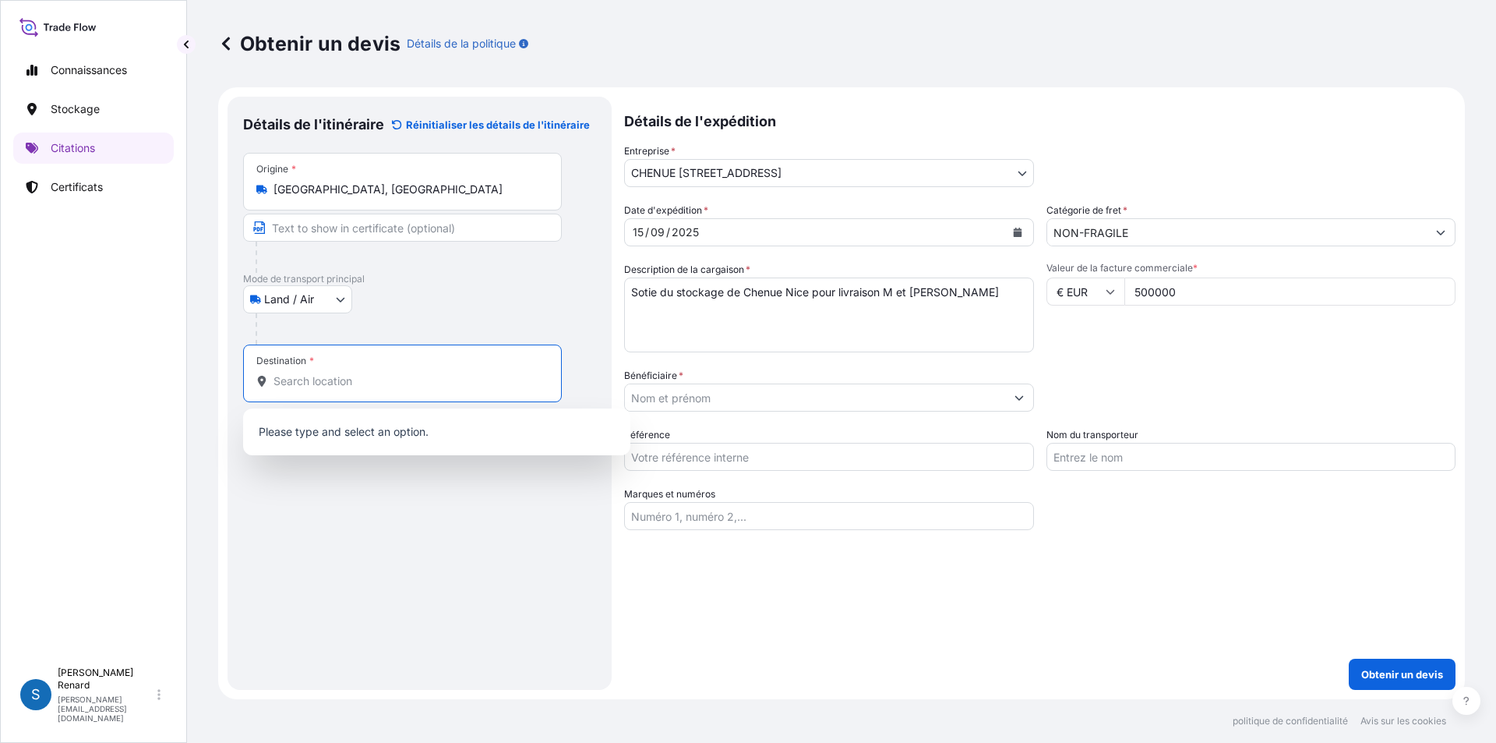
click at [317, 374] on input "Destination *" at bounding box center [408, 381] width 269 height 16
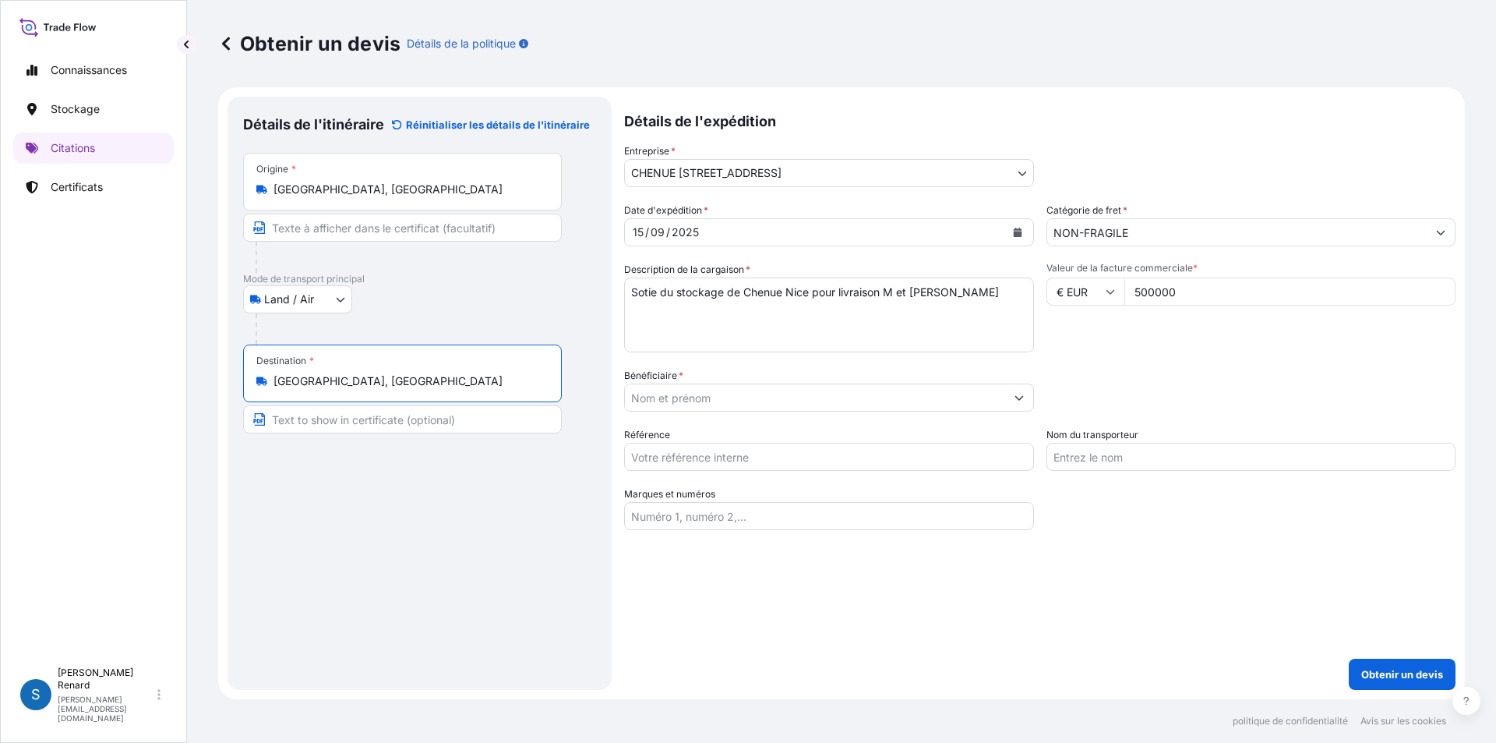
type input "[GEOGRAPHIC_DATA], [GEOGRAPHIC_DATA]"
click at [773, 457] on input "Référence" at bounding box center [829, 457] width 410 height 28
click at [665, 455] on input "Référence" at bounding box center [829, 457] width 410 height 28
type input "C-900533"
click at [1089, 452] on input "Nom du transporteur" at bounding box center [1252, 457] width 410 height 28
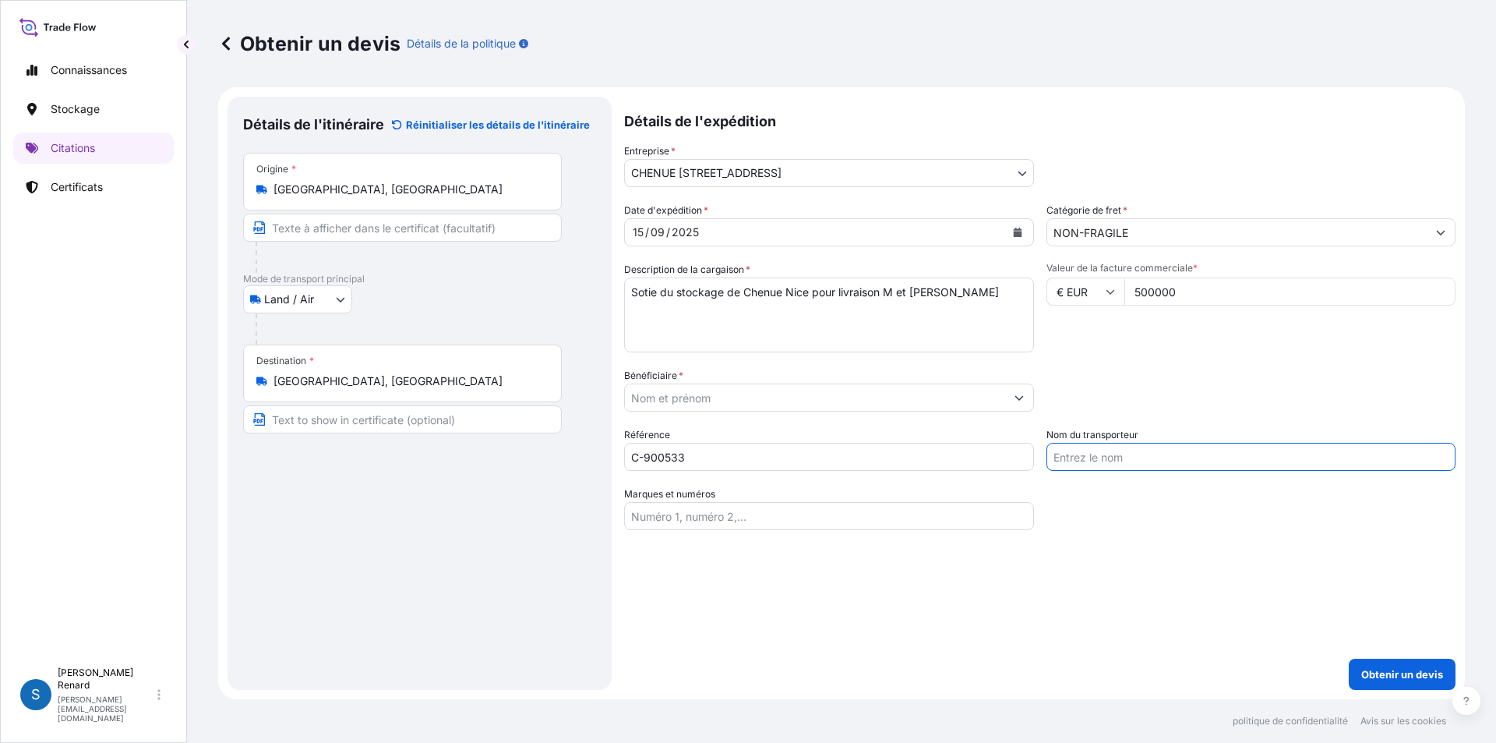
type input "[PERSON_NAME]"
click at [708, 514] on input "Marques et numéros" at bounding box center [829, 516] width 410 height 28
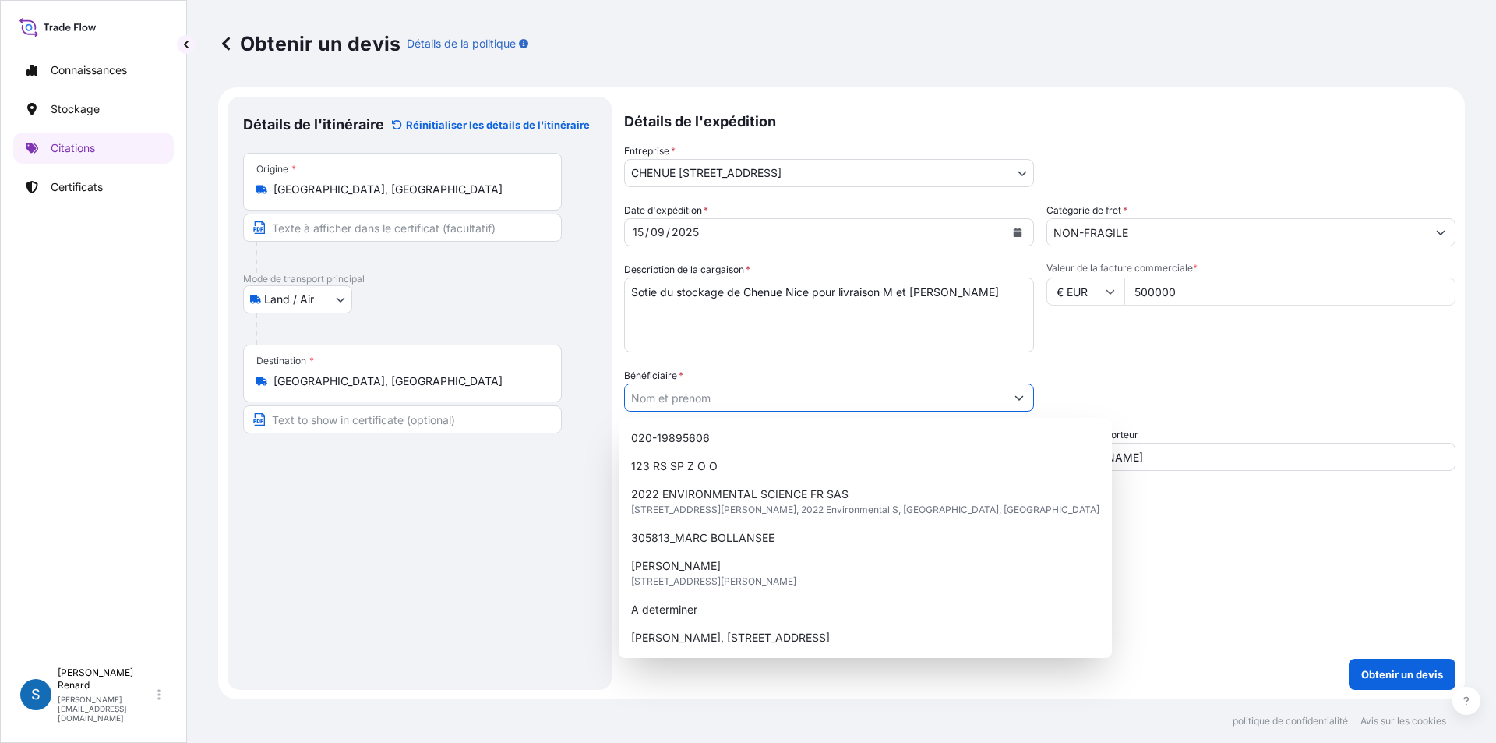
click at [651, 397] on input "Bénéficiaire *" at bounding box center [815, 397] width 380 height 28
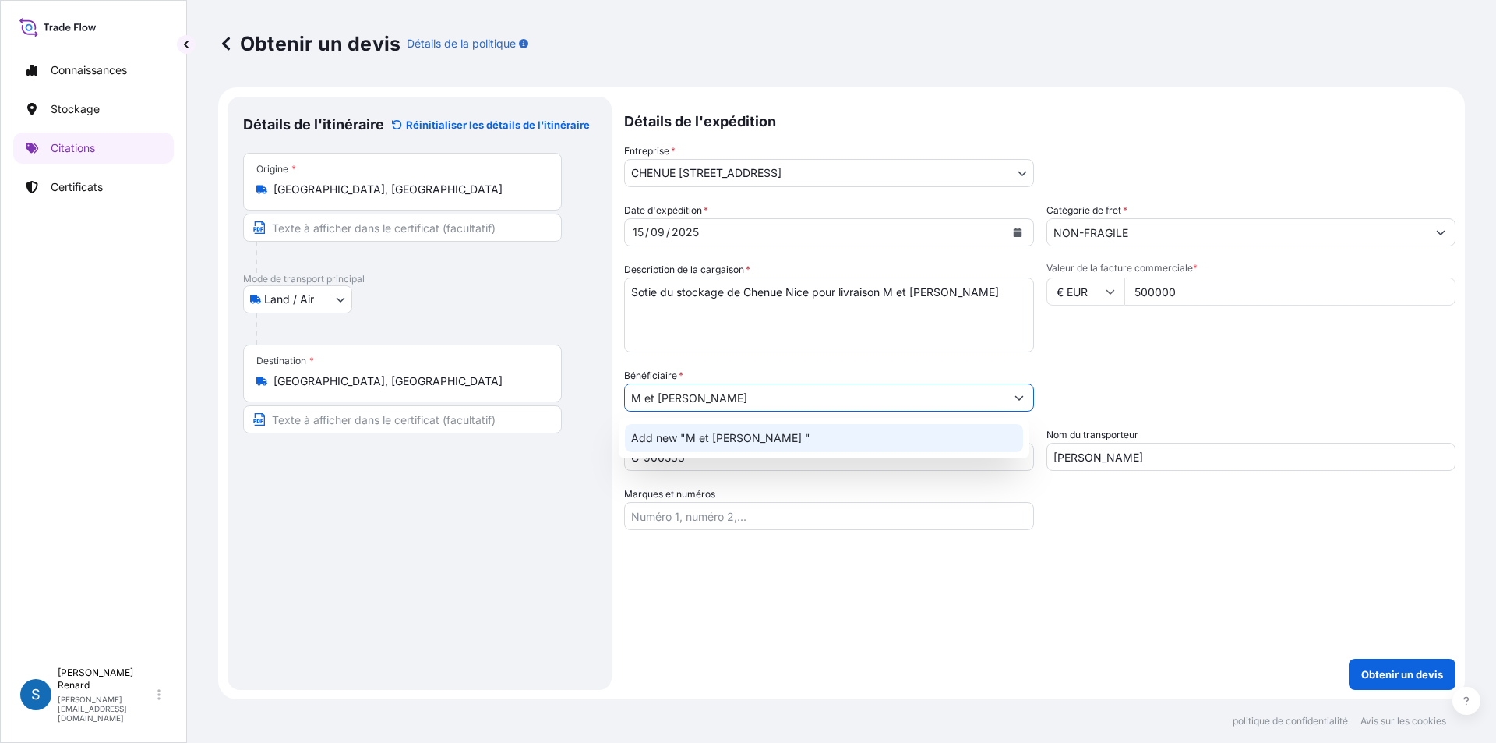
paste input "[STREET_ADDRESS]"
type input "M et [PERSON_NAME] [STREET_ADDRESS][PERSON_NAME]"
click at [1064, 390] on div "Catégorie d'emballage Tapez pour rechercher un mode conteneur [PERSON_NAME] d’a…" at bounding box center [1252, 390] width 410 height 44
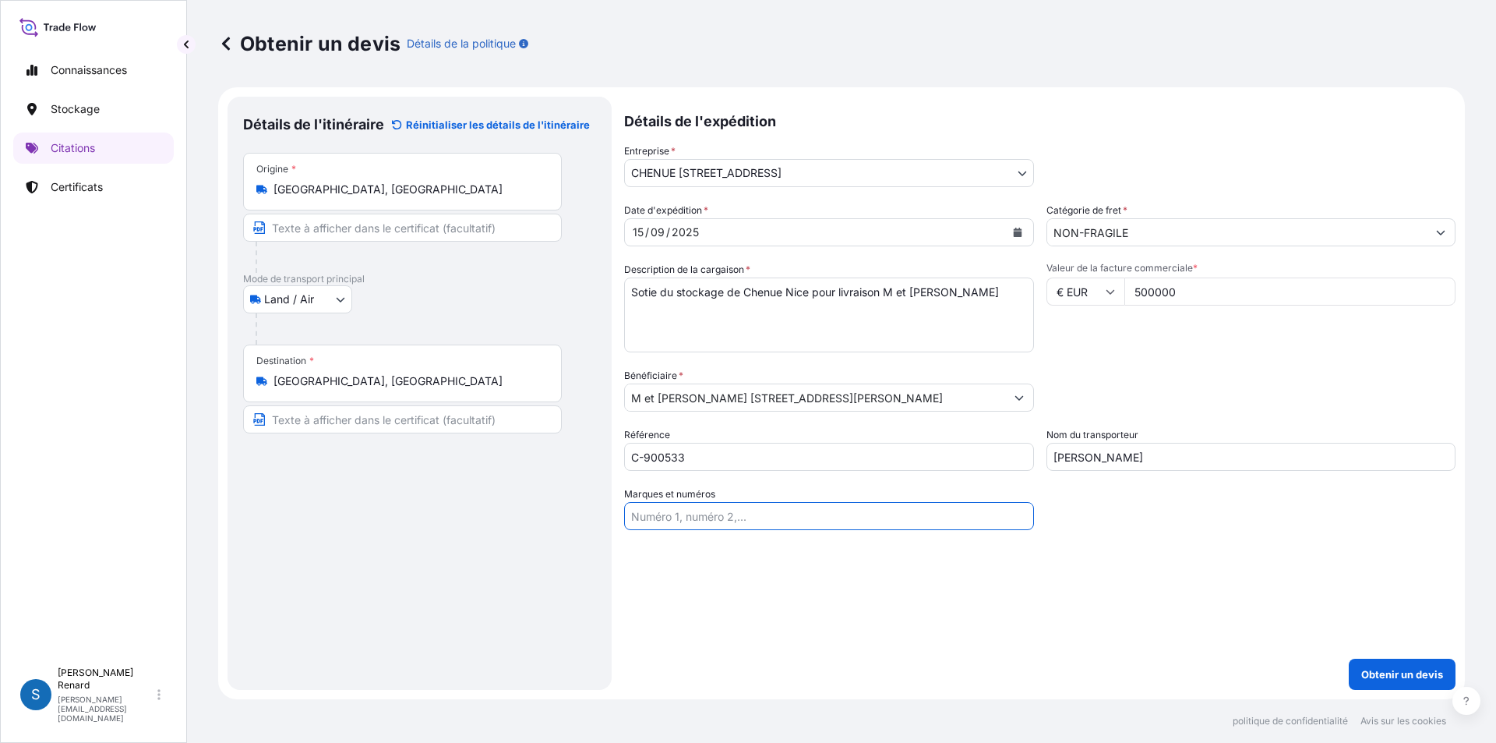
click at [719, 519] on input "Marques et numéros" at bounding box center [829, 516] width 410 height 28
click at [651, 519] on input "Marques et numéros" at bounding box center [829, 516] width 410 height 28
click at [1185, 288] on input "500000" at bounding box center [1290, 291] width 332 height 28
type input "5"
type input "200000"
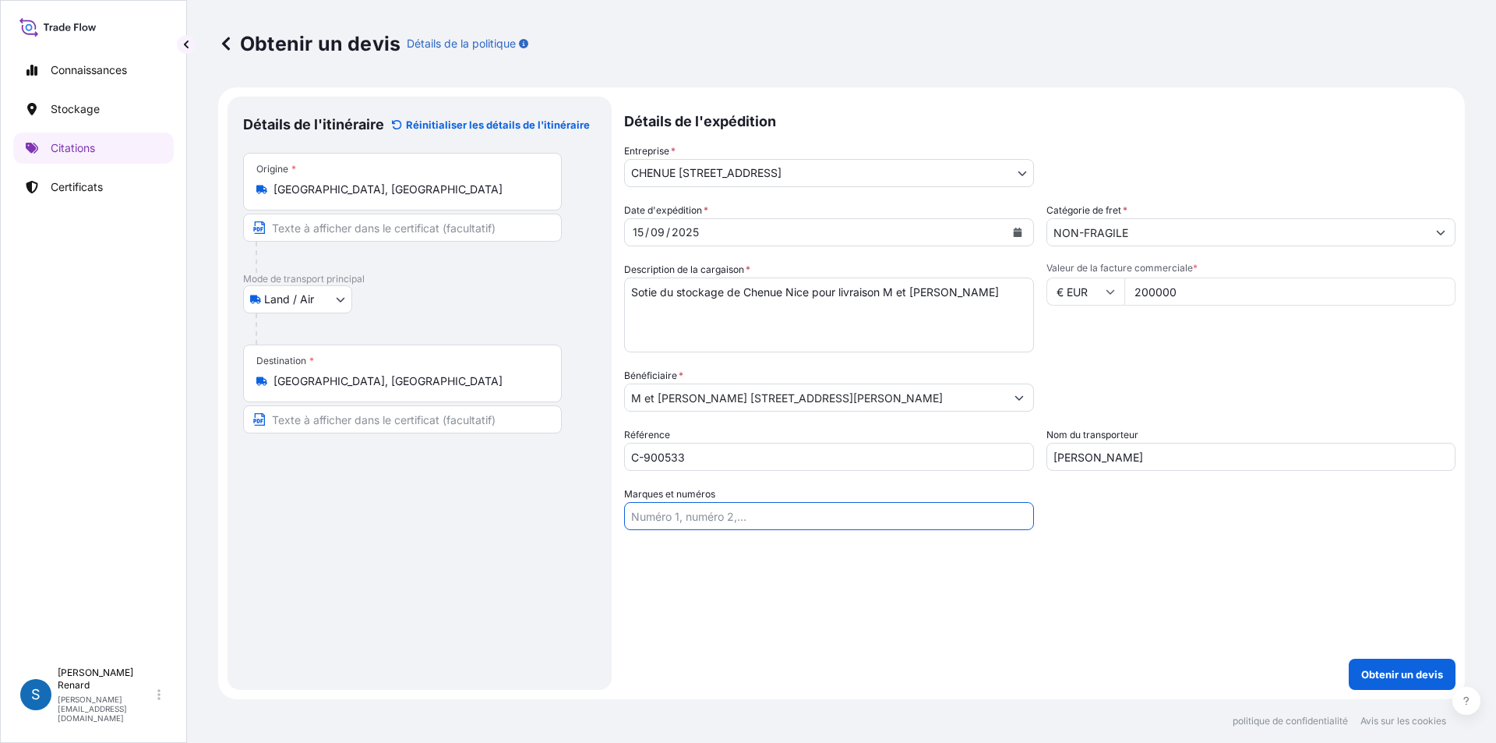
click at [652, 521] on input "Marques et numéros" at bounding box center [829, 516] width 410 height 28
click at [625, 511] on input "69-74-78-79-80-81-155-156-157-158-116-117-123-124-125-136" at bounding box center [829, 516] width 410 height 28
type input "17-23-24-69-74-78-79-80-81-155-156-157-158-116-117-123-124-125-136"
click at [653, 295] on textarea "Sotie du stockage de Chenue Nice pour livraison M et [PERSON_NAME]" at bounding box center [829, 314] width 410 height 75
type textarea "Sotie partielle du stockage de Chenue Nice pour livraison M et [PERSON_NAME]"
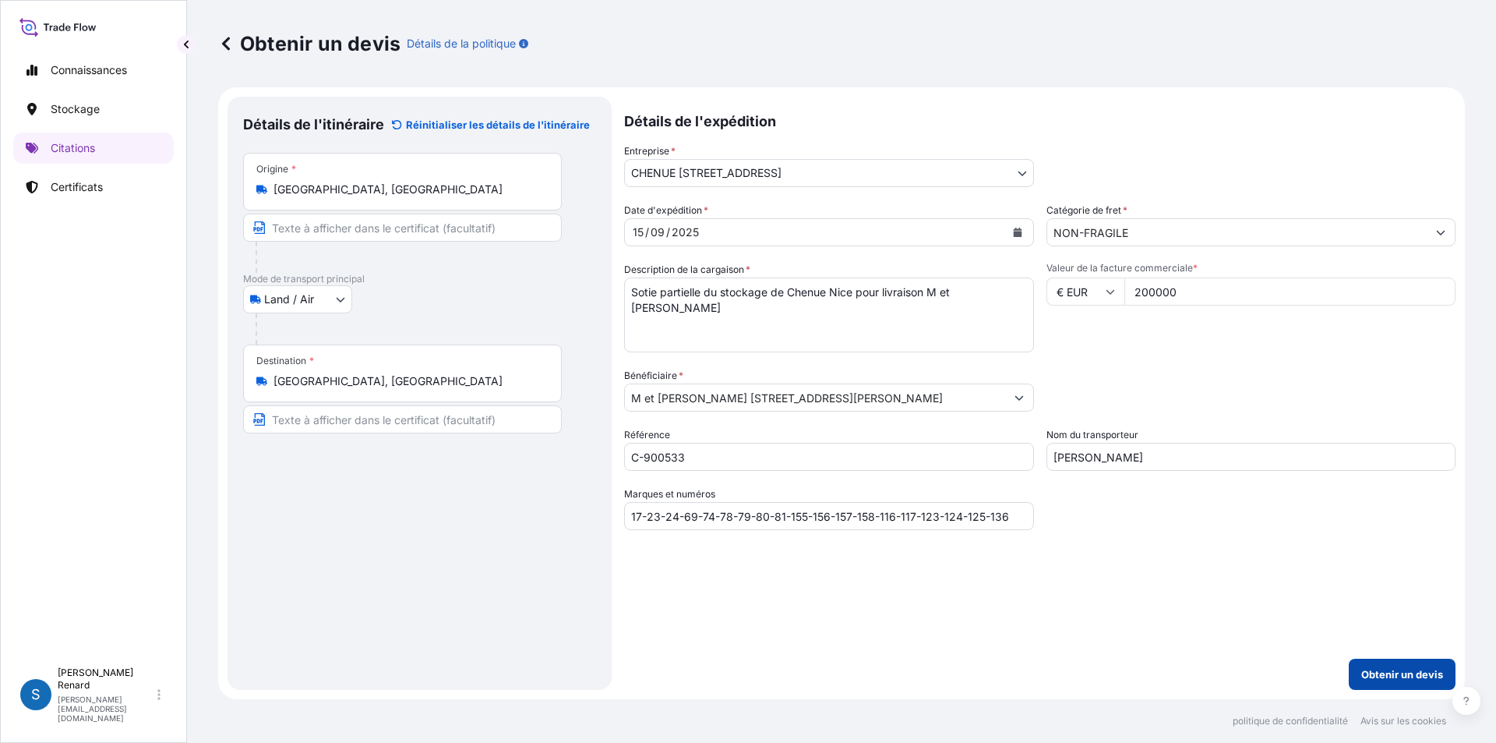
click at [1402, 678] on font "Obtenir un devis" at bounding box center [1402, 674] width 82 height 12
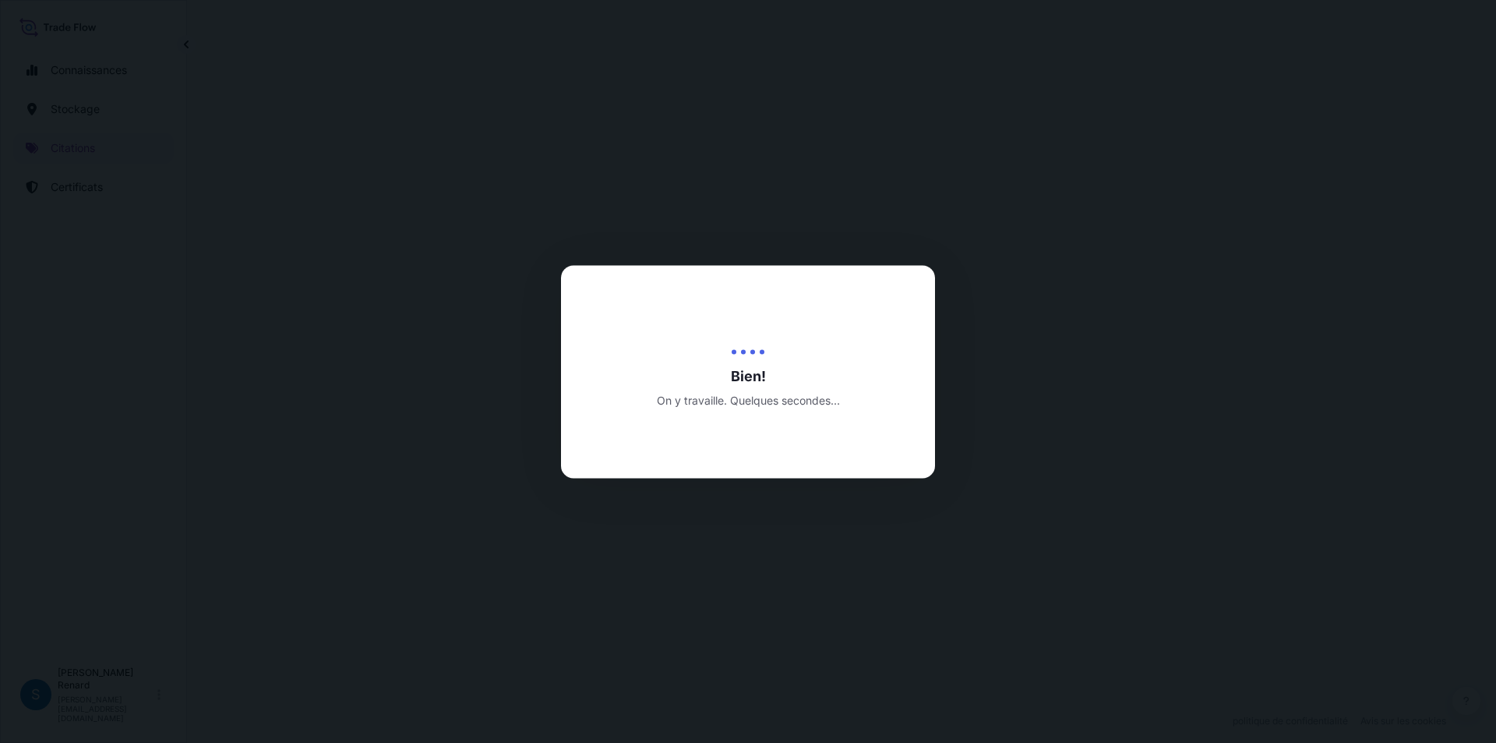
select select "Land / Air"
select select "31990"
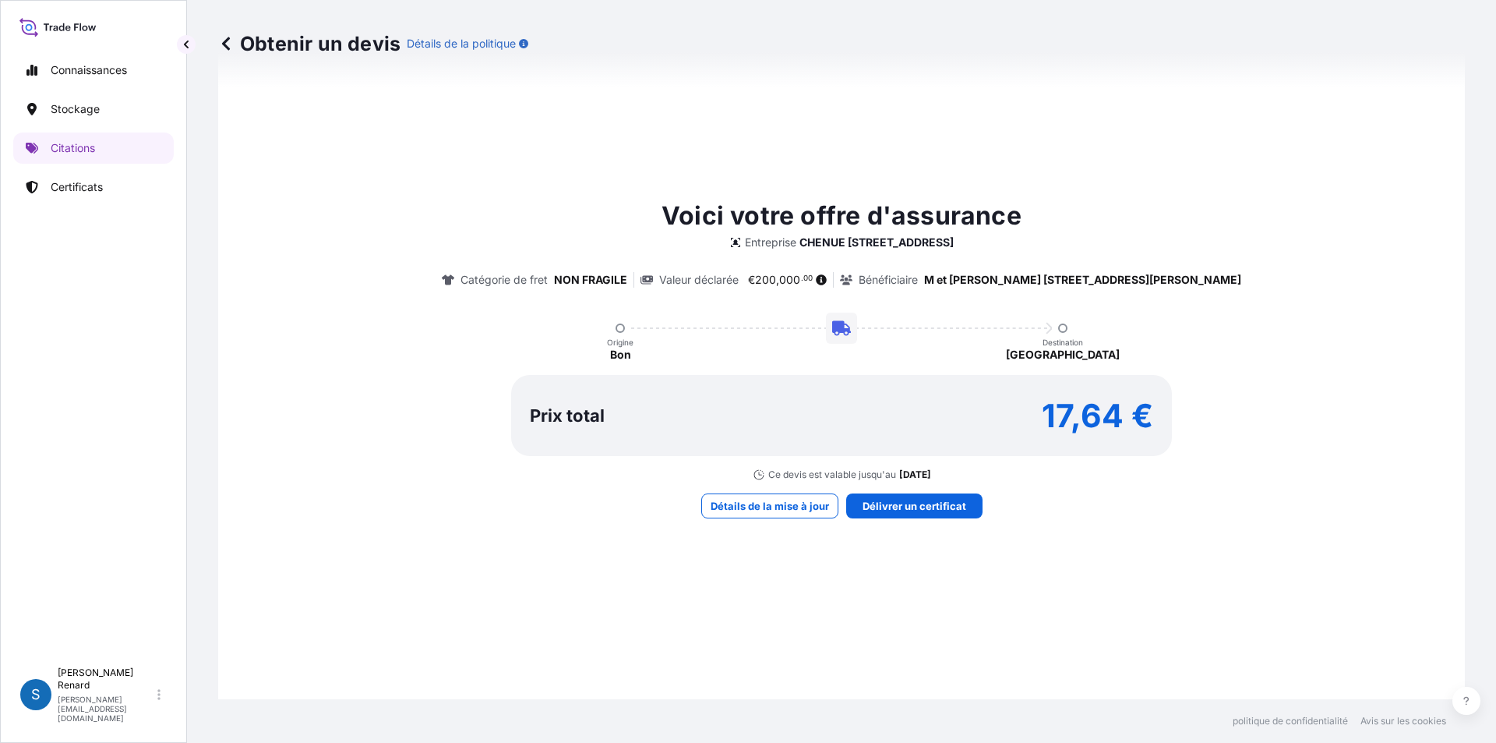
scroll to position [676, 0]
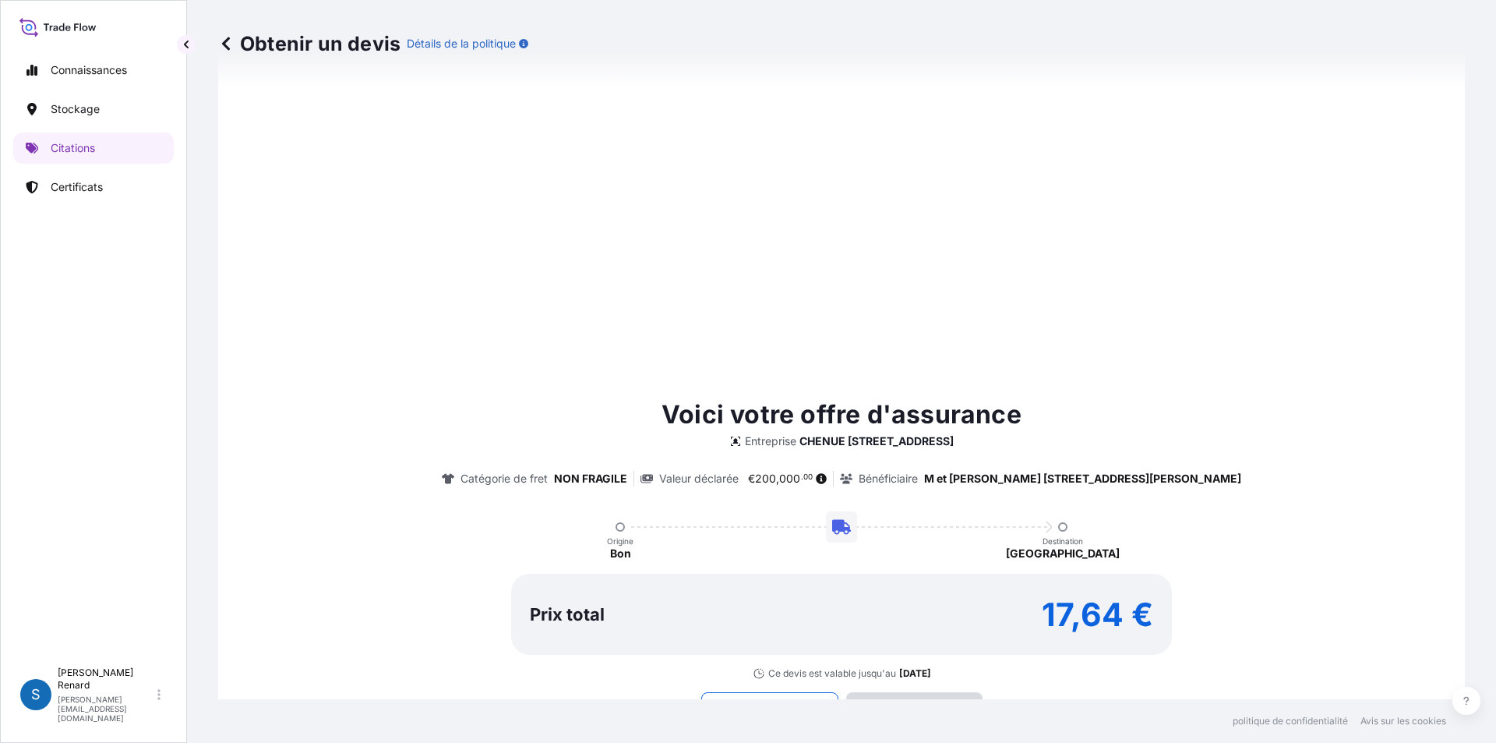
type input "[DATE]"
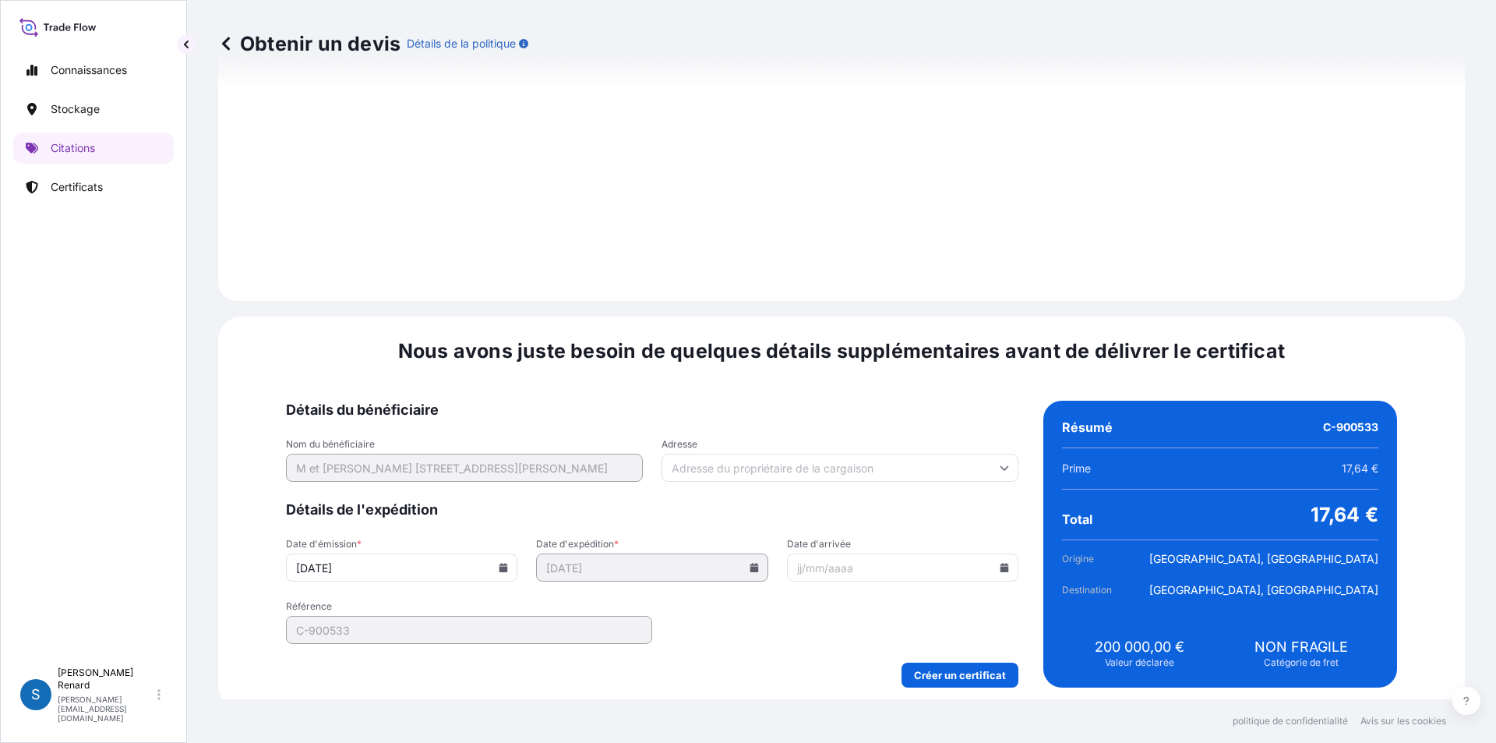
scroll to position [1576, 0]
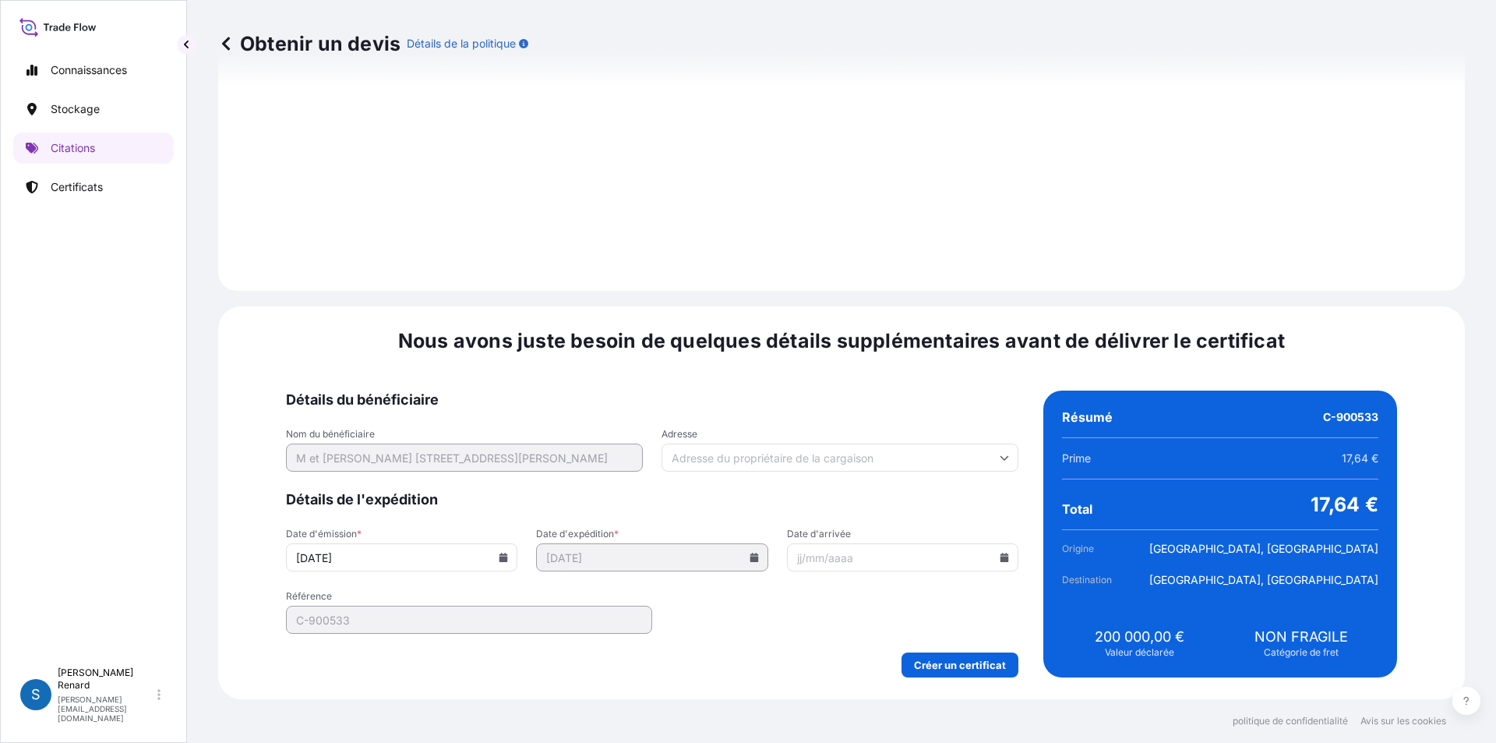
click at [865, 563] on input "Date d'arrivée" at bounding box center [902, 557] width 231 height 28
click at [1001, 557] on icon at bounding box center [1005, 556] width 9 height 9
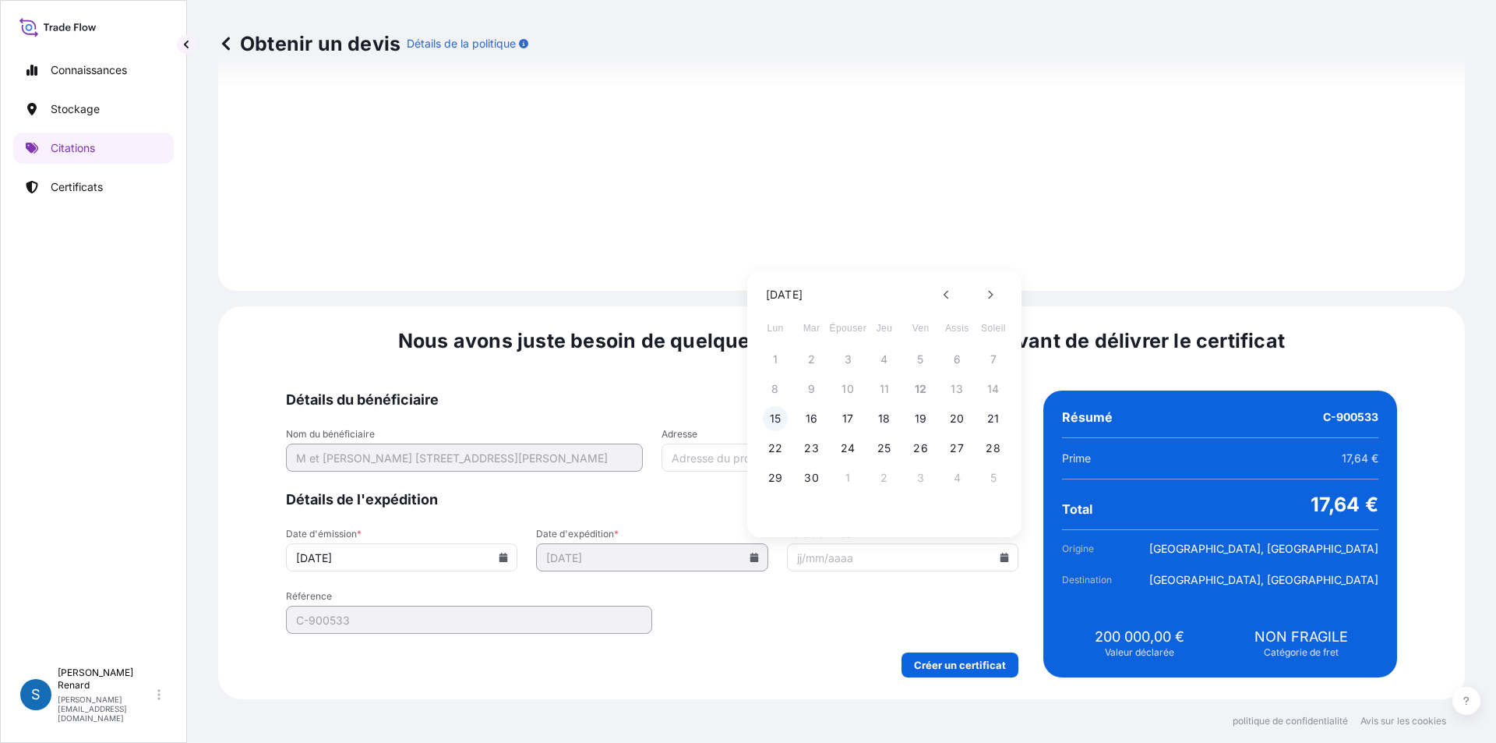
click at [775, 417] on font "15" at bounding box center [776, 418] width 12 height 13
type input "[DATE]"
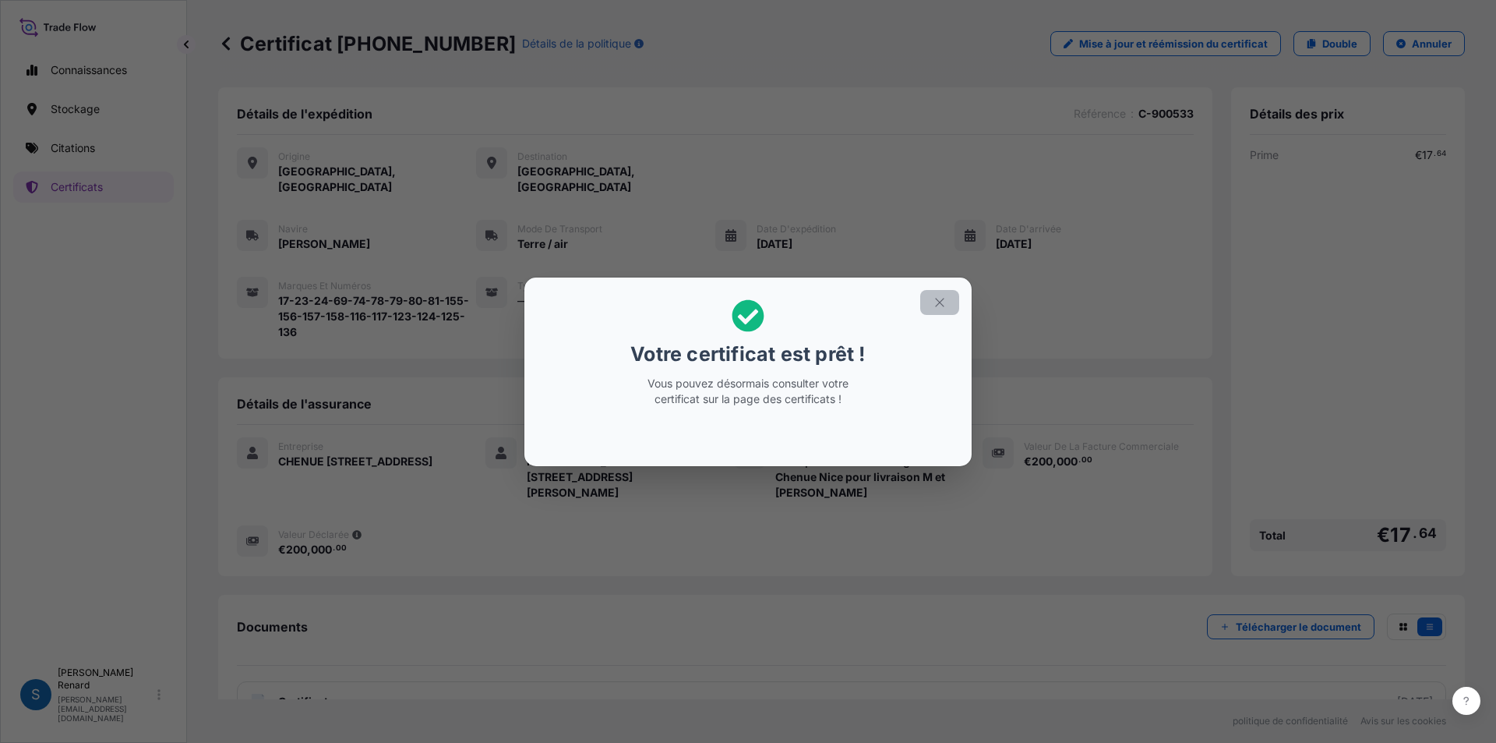
click at [940, 299] on icon "button" at bounding box center [940, 302] width 14 height 14
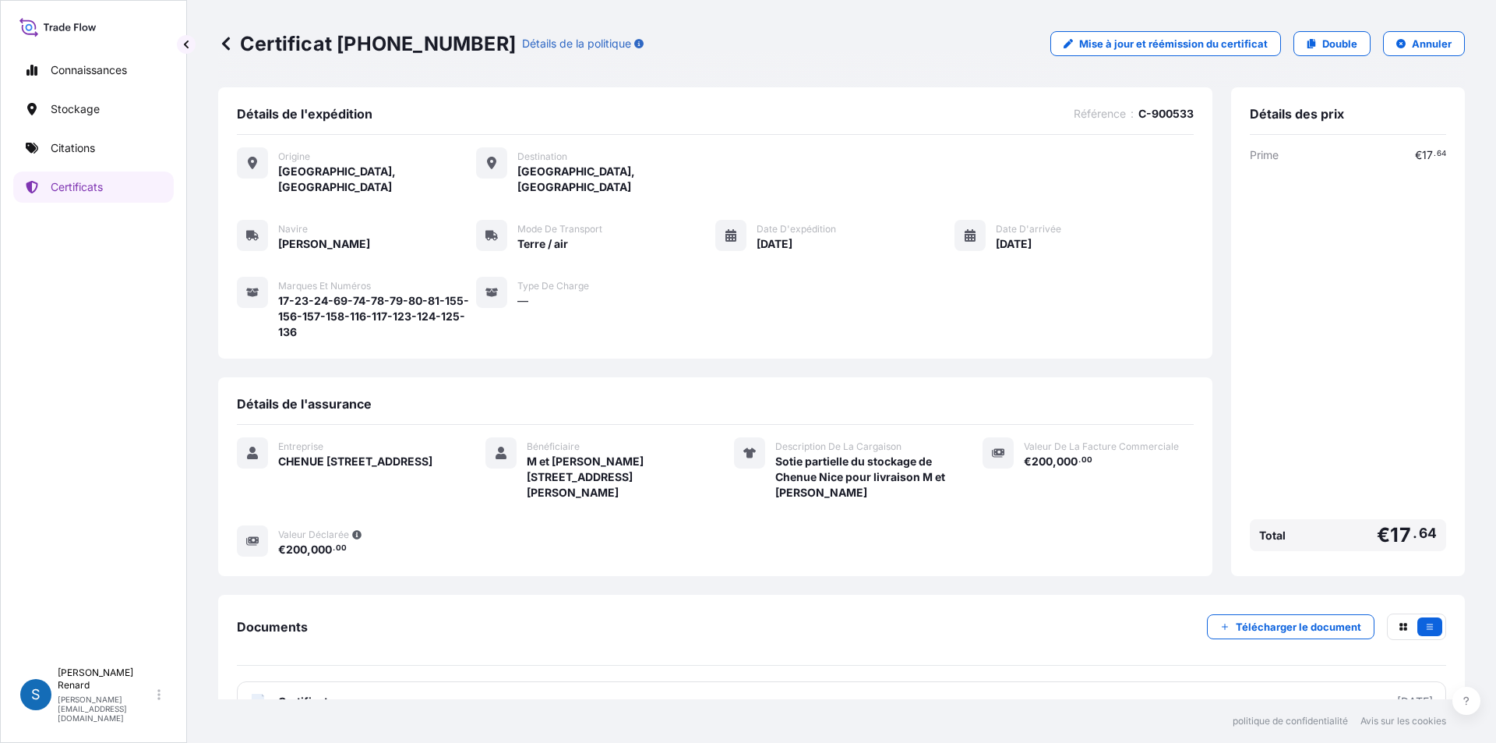
scroll to position [26, 0]
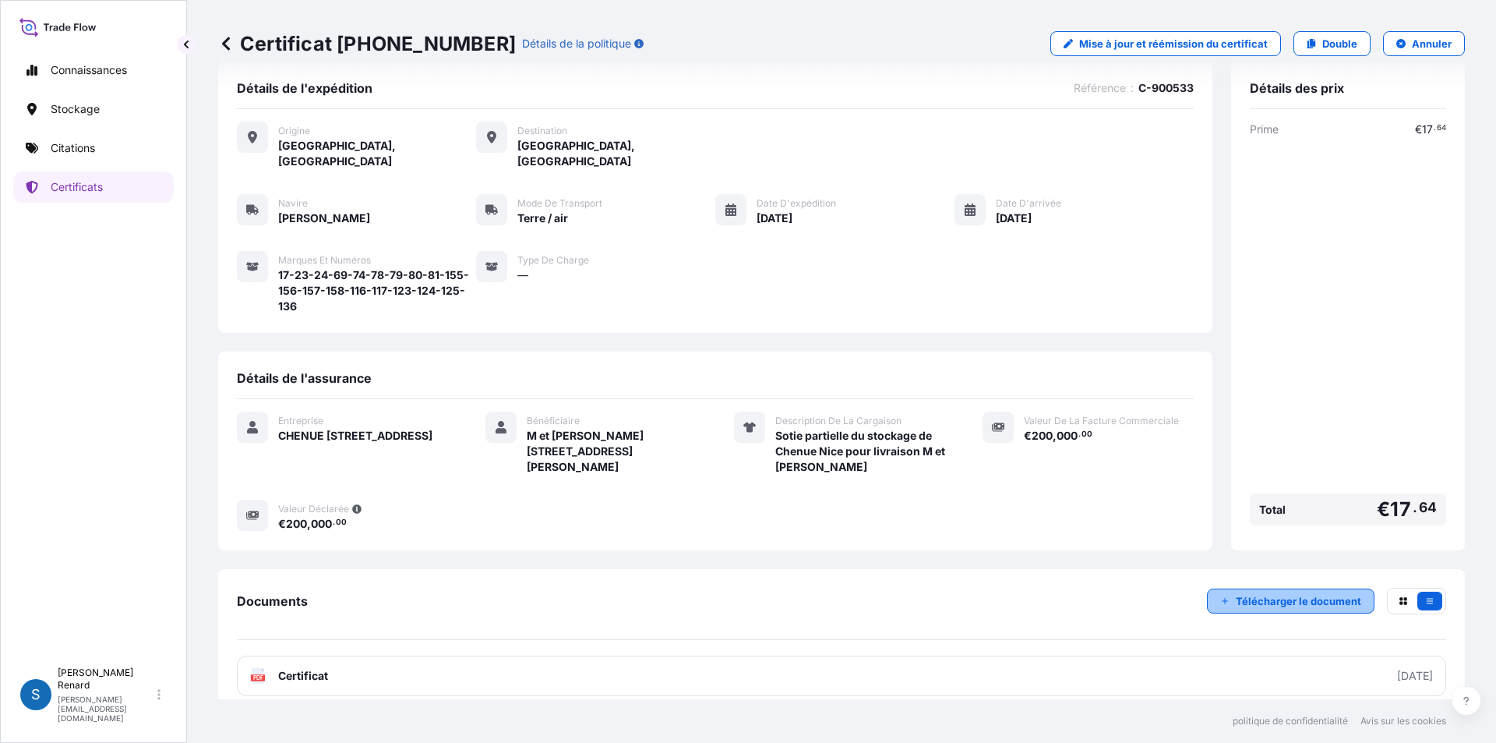
click at [1296, 595] on font "Télécharger le document" at bounding box center [1298, 601] width 125 height 12
click at [1293, 595] on font "Télécharger le document" at bounding box center [1298, 601] width 125 height 12
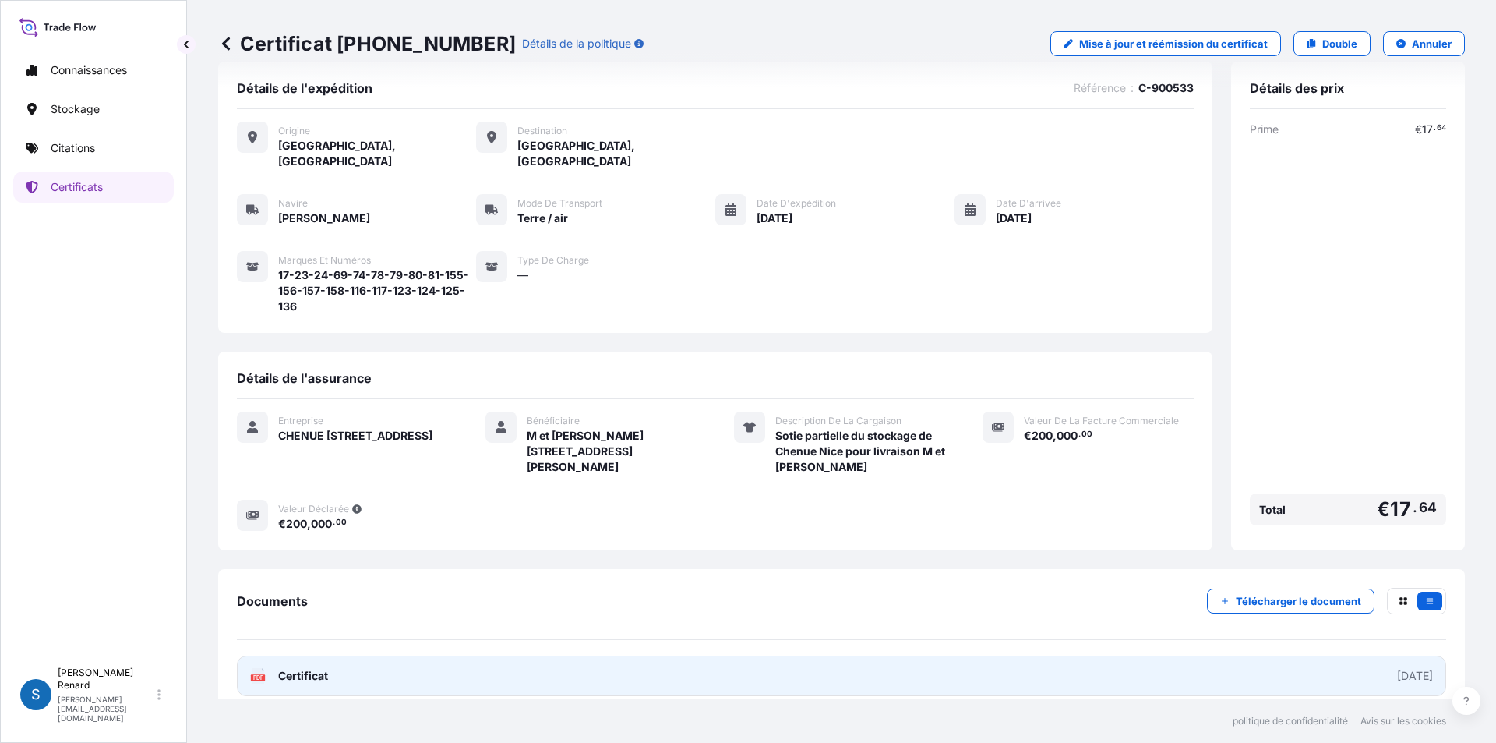
click at [283, 669] on font "Certificat" at bounding box center [303, 675] width 50 height 13
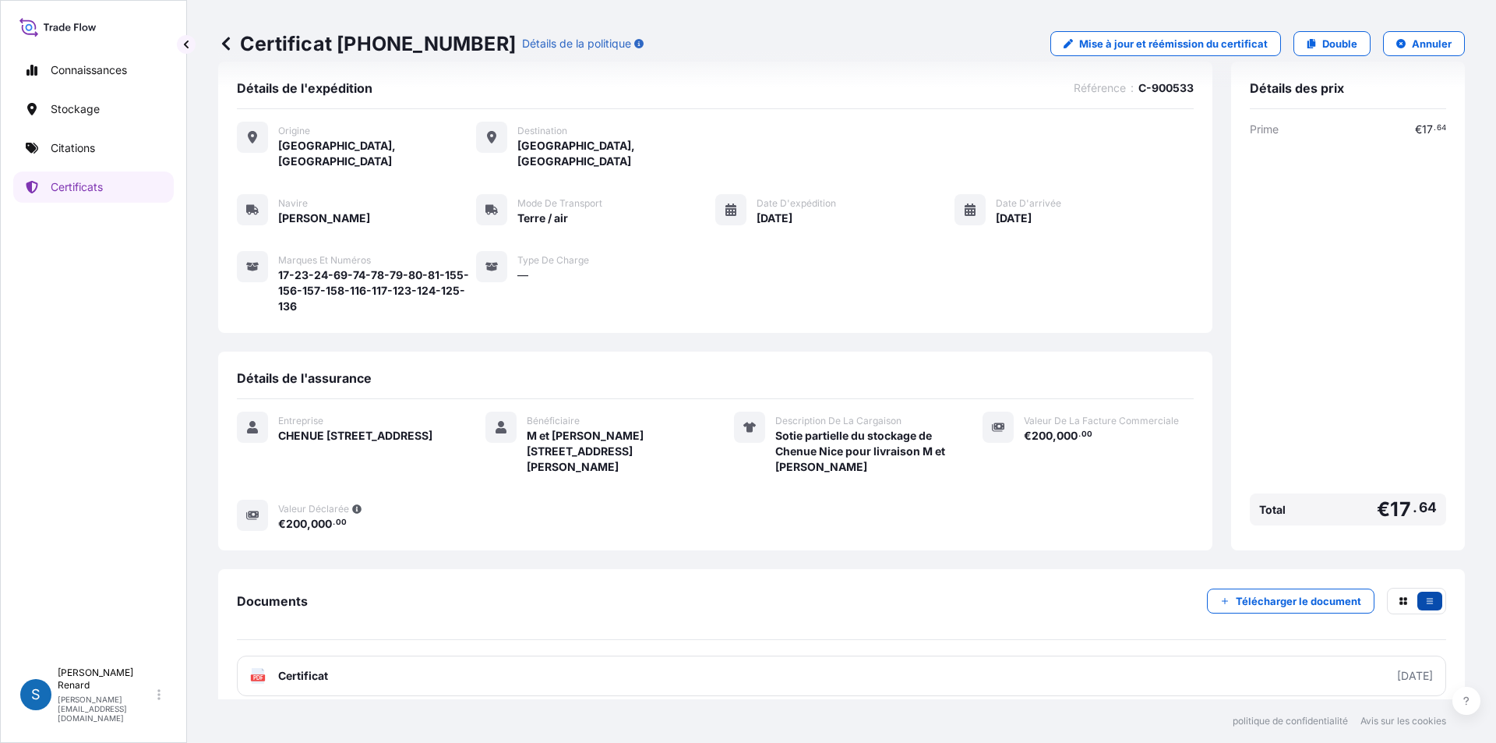
click at [1417, 591] on button "button" at bounding box center [1429, 600] width 25 height 19
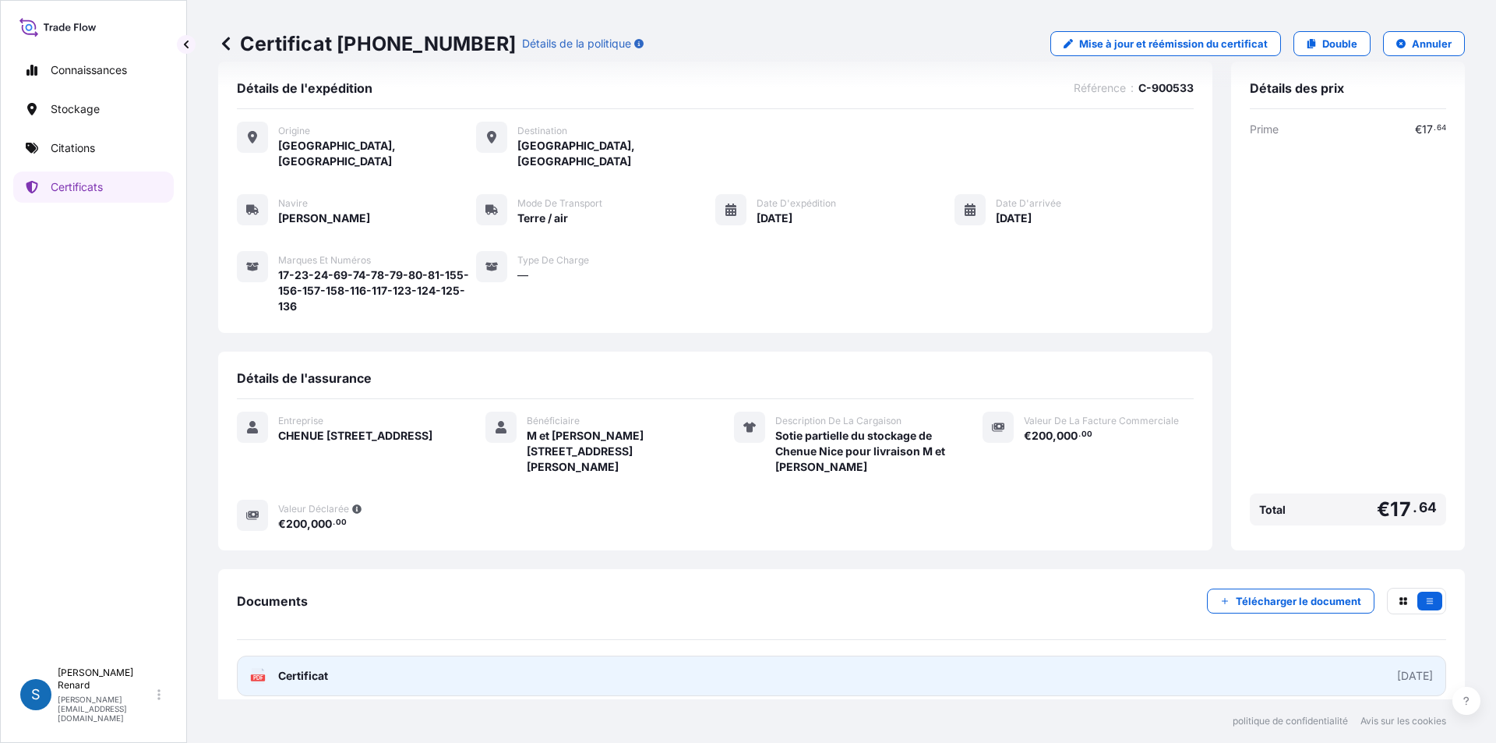
click at [300, 669] on font "Certificat" at bounding box center [303, 675] width 50 height 13
